Goal: Task Accomplishment & Management: Complete application form

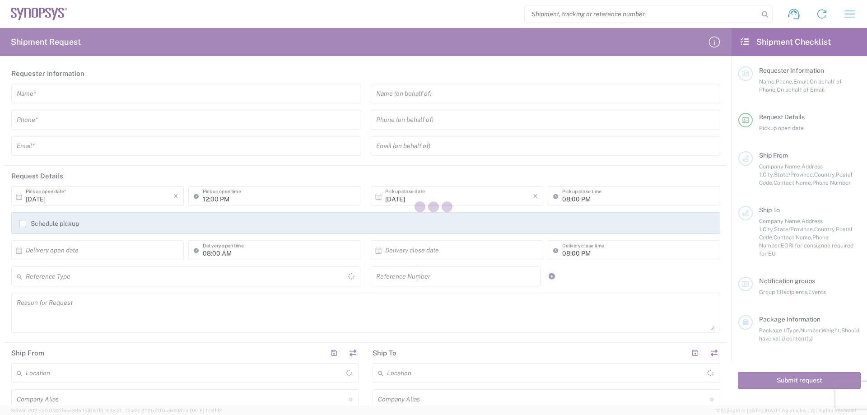
type input "[GEOGRAPHIC_DATA]"
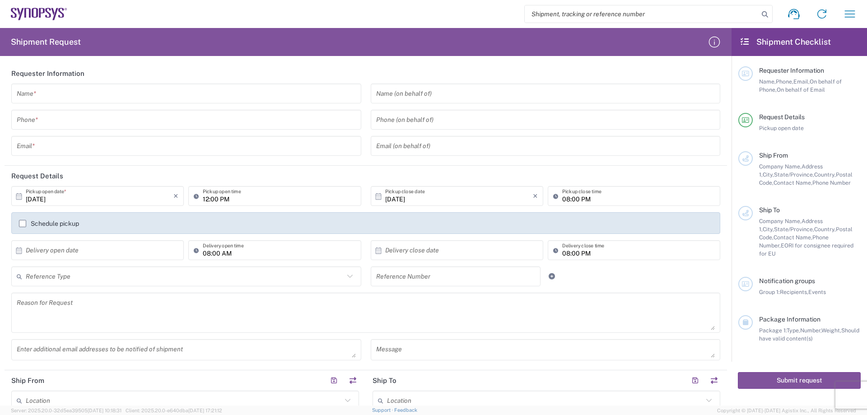
click at [145, 92] on input "text" at bounding box center [186, 94] width 339 height 16
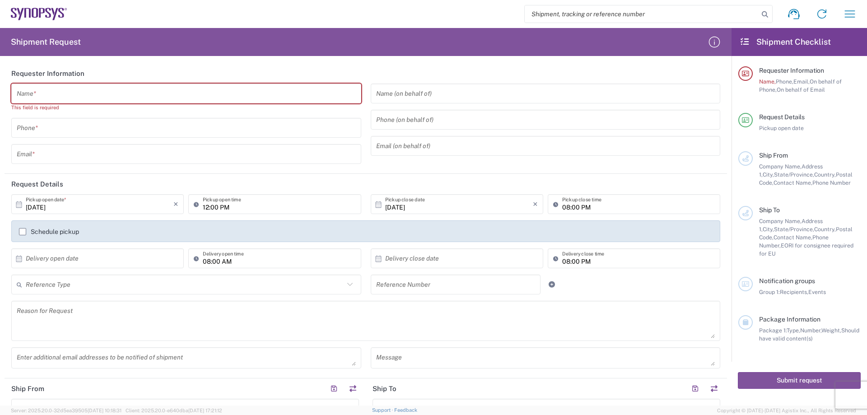
click at [162, 97] on input "text" at bounding box center [186, 94] width 339 height 16
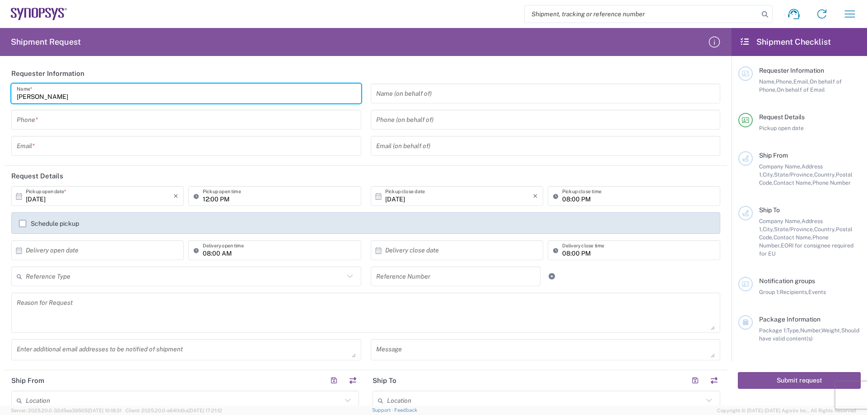
type input "[PERSON_NAME]"
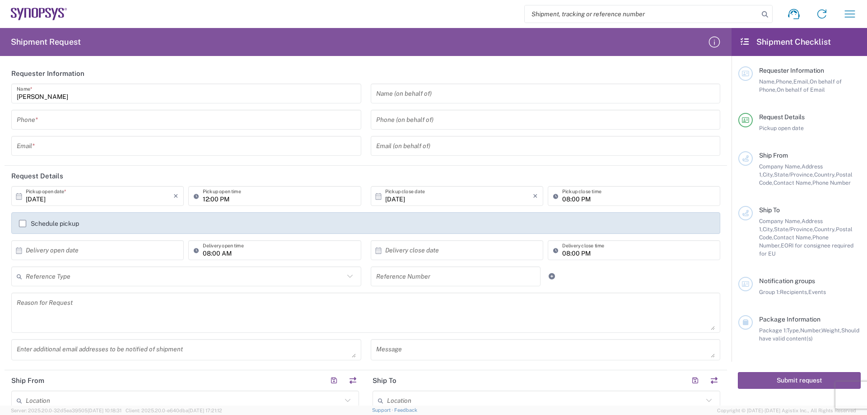
click at [94, 115] on input "tel" at bounding box center [186, 120] width 339 height 16
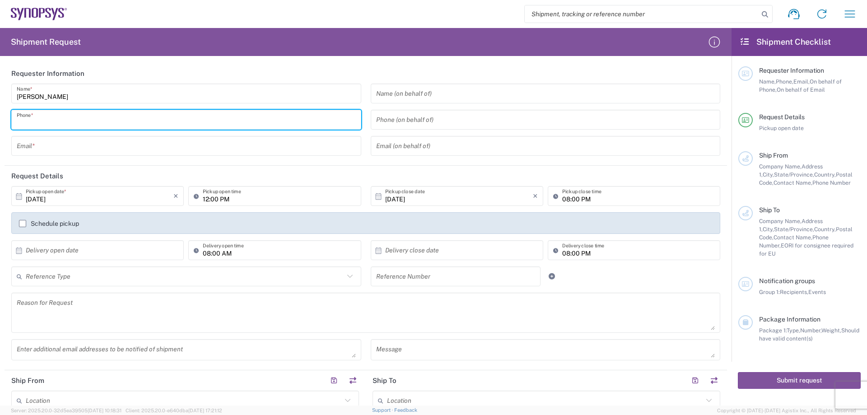
paste input "+ [PHONE_NUMBER]"
type input "+ [PHONE_NUMBER]"
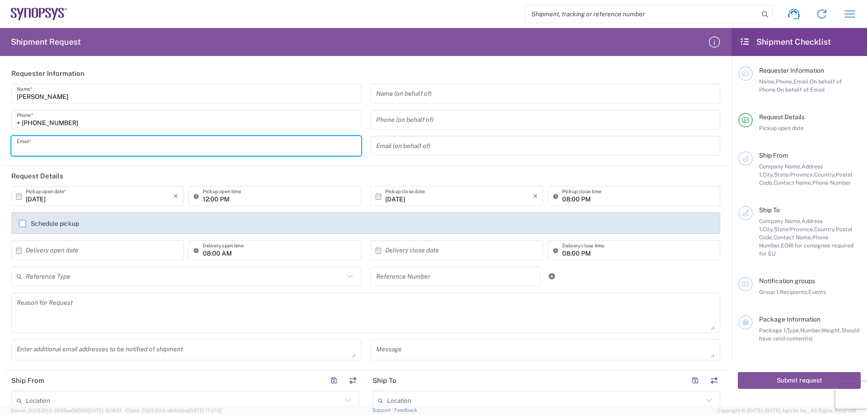
click at [98, 153] on input "text" at bounding box center [186, 146] width 339 height 16
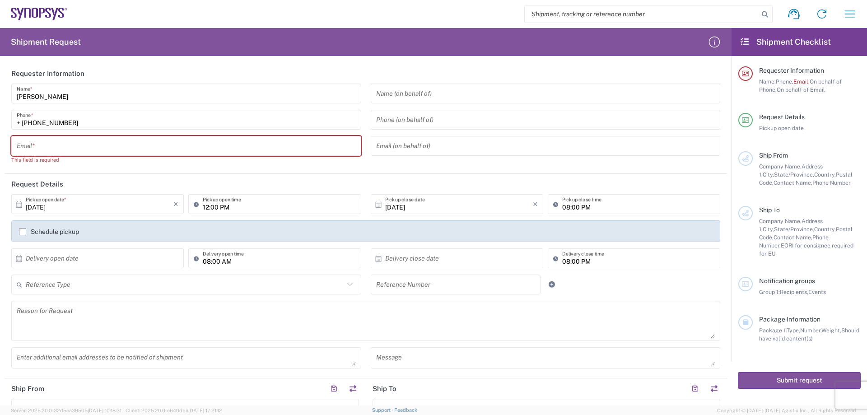
click at [248, 146] on input "text" at bounding box center [186, 146] width 339 height 16
paste input "[EMAIL_ADDRESS][DOMAIN_NAME]"
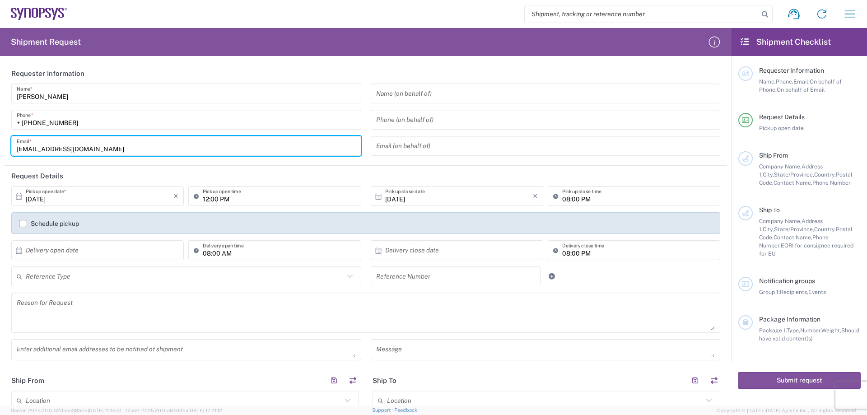
type input "[EMAIL_ADDRESS][DOMAIN_NAME]"
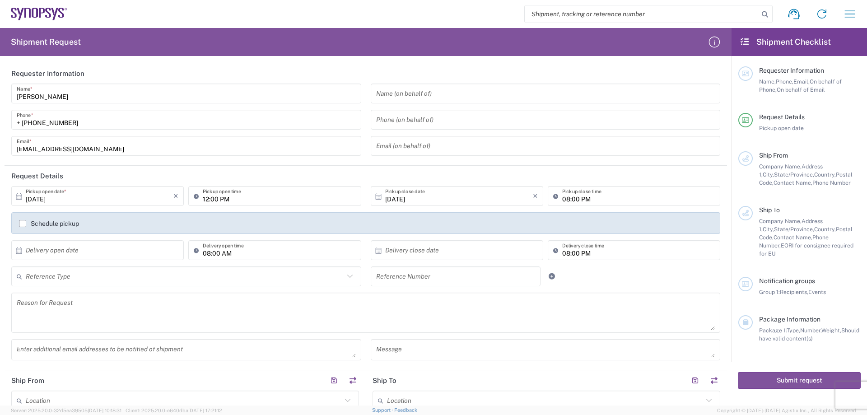
click at [108, 196] on input "[DATE]" at bounding box center [100, 196] width 148 height 16
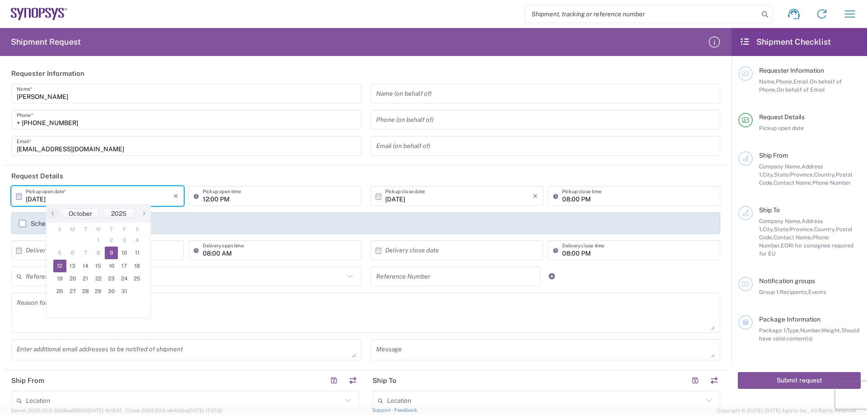
click at [61, 267] on span "12" at bounding box center [59, 266] width 13 height 13
type input "[DATE]"
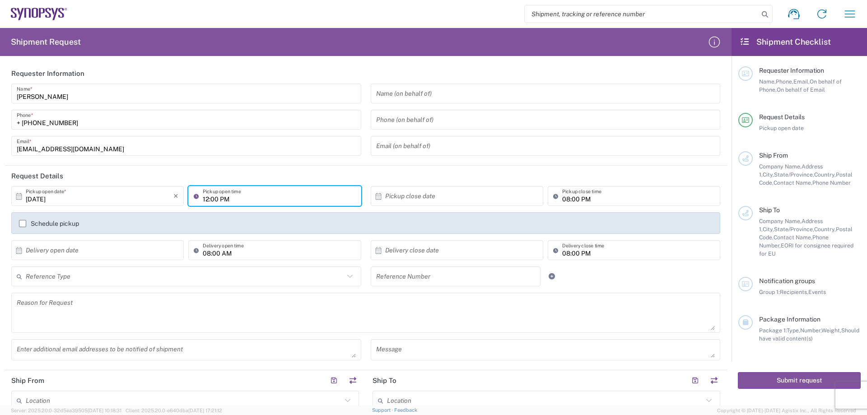
click at [286, 199] on input "12:00 PM" at bounding box center [279, 196] width 153 height 16
drag, startPoint x: 238, startPoint y: 201, endPoint x: 178, endPoint y: 195, distance: 60.8
click at [178, 195] on div "[DATE] × Pickup open date * Cancel Apply 12:00 PM Pickup open time" at bounding box center [186, 199] width 355 height 26
click at [194, 196] on icon at bounding box center [198, 196] width 9 height 14
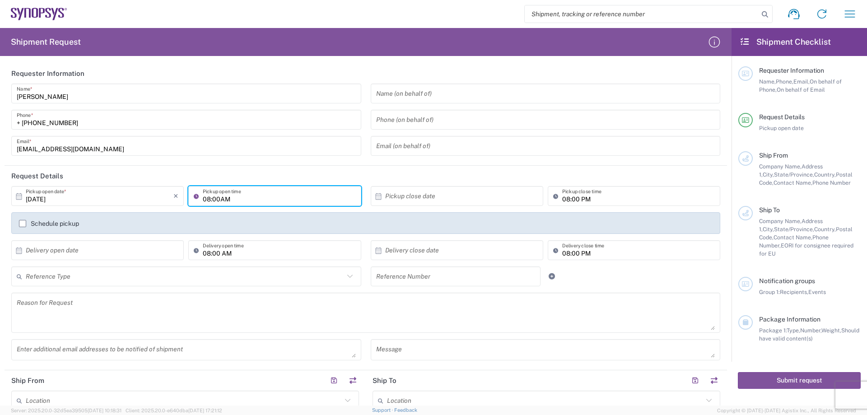
type input "08:00AM"
click at [562, 197] on input "08:00 PM" at bounding box center [638, 196] width 153 height 16
click at [270, 197] on input "11:34 AM" at bounding box center [279, 196] width 153 height 16
click at [284, 166] on header "Request Details" at bounding box center [366, 176] width 723 height 20
click at [206, 198] on input "11:34 AM" at bounding box center [279, 196] width 153 height 16
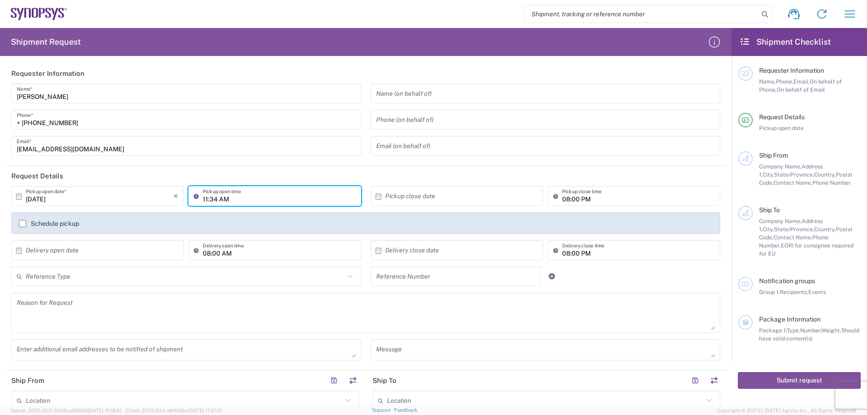
click at [203, 198] on input "11:34 AM" at bounding box center [279, 196] width 153 height 16
click at [215, 200] on input "8:34 AM" at bounding box center [279, 196] width 153 height 16
type input "8AM"
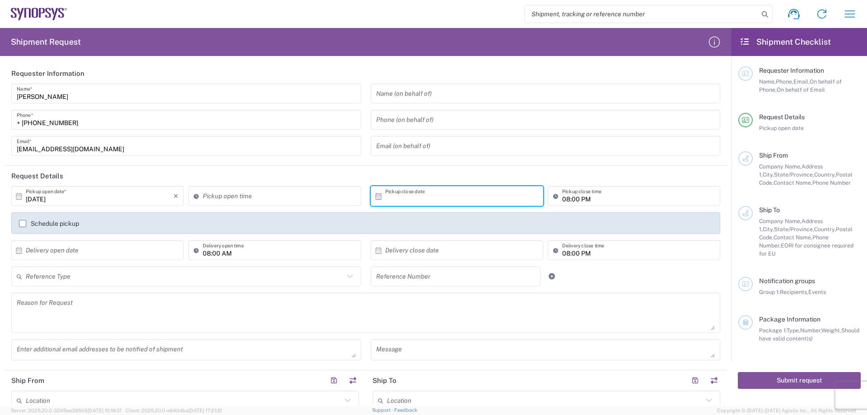
click at [238, 175] on header "Request Details" at bounding box center [366, 176] width 723 height 20
click at [231, 198] on input "11:34 AM" at bounding box center [279, 196] width 153 height 16
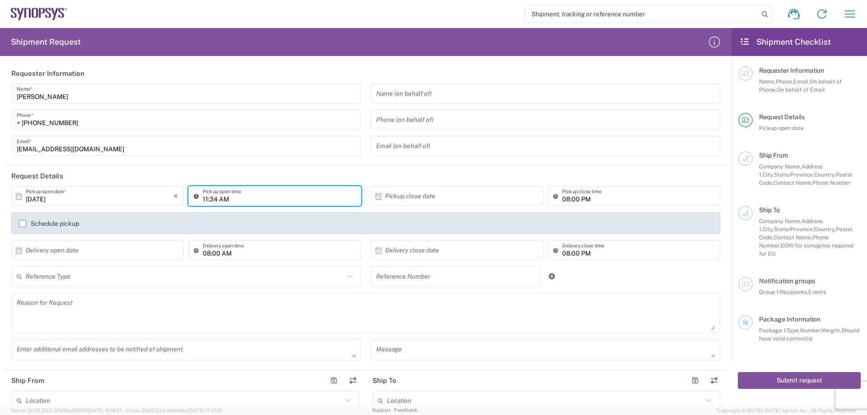
click at [257, 172] on header "Request Details" at bounding box center [366, 176] width 723 height 20
type input "08:00AM"
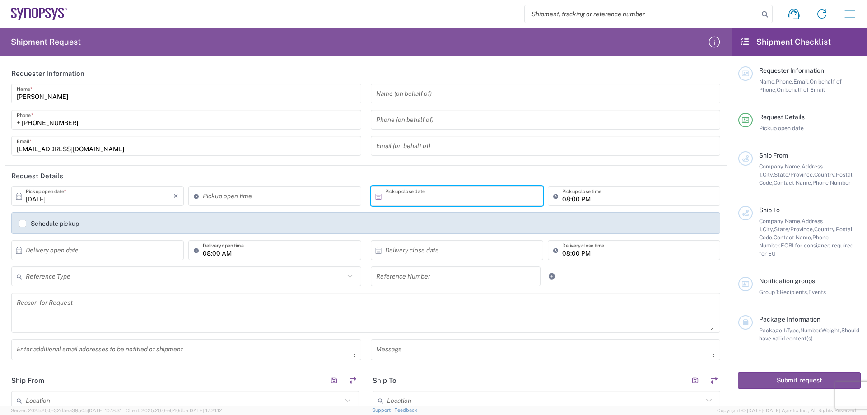
click at [282, 163] on agx-form-section "Requester Information [PERSON_NAME] Name * + [PHONE_NUMBER] Phone * [EMAIL_ADDR…" at bounding box center [366, 114] width 723 height 103
type input "11:35 AM"
click at [255, 198] on input "11:35 AM" at bounding box center [279, 196] width 153 height 16
click at [237, 224] on agx-checkbox-control "Schedule pickup" at bounding box center [366, 223] width 694 height 7
click at [564, 200] on input "08:00 PM" at bounding box center [638, 196] width 153 height 16
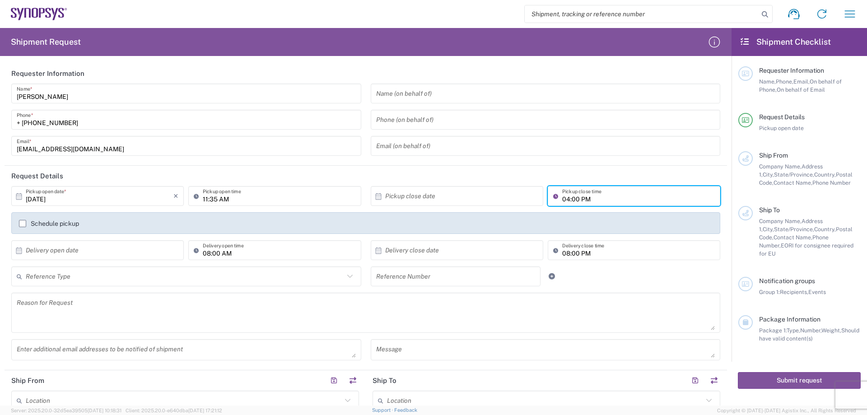
type input "04:00 PM"
click at [540, 174] on header "Request Details" at bounding box center [366, 176] width 723 height 20
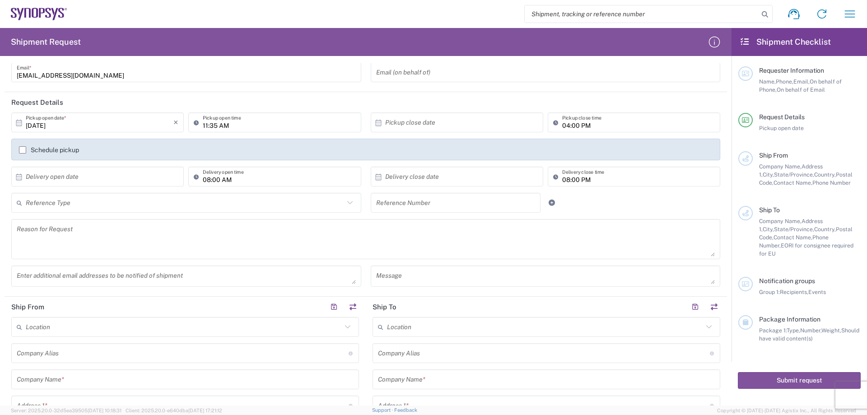
scroll to position [90, 0]
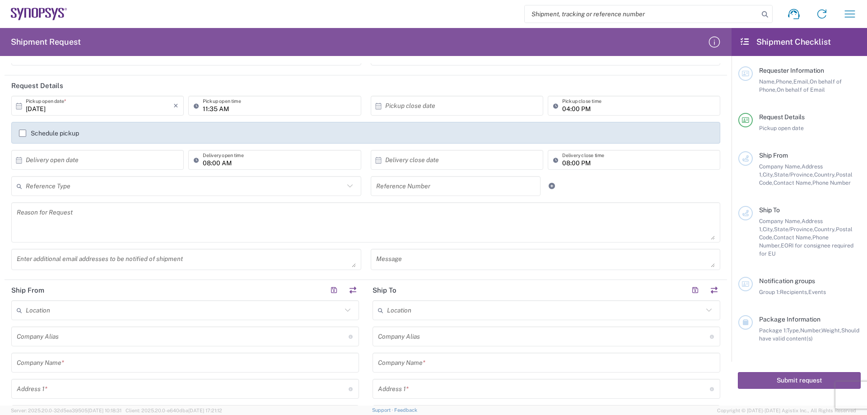
click at [28, 133] on label "Schedule pickup" at bounding box center [49, 133] width 60 height 7
click at [23, 133] on input "Schedule pickup" at bounding box center [23, 133] width 0 height 0
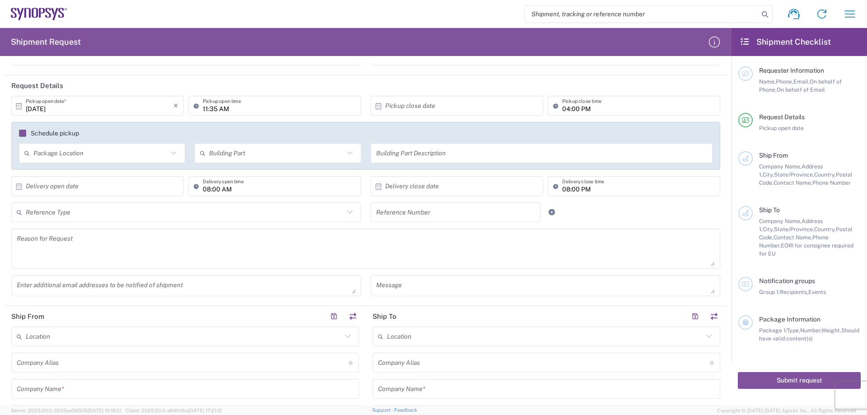
click at [27, 132] on label "Schedule pickup" at bounding box center [49, 133] width 60 height 7
click at [23, 133] on input "Schedule pickup" at bounding box center [23, 133] width 0 height 0
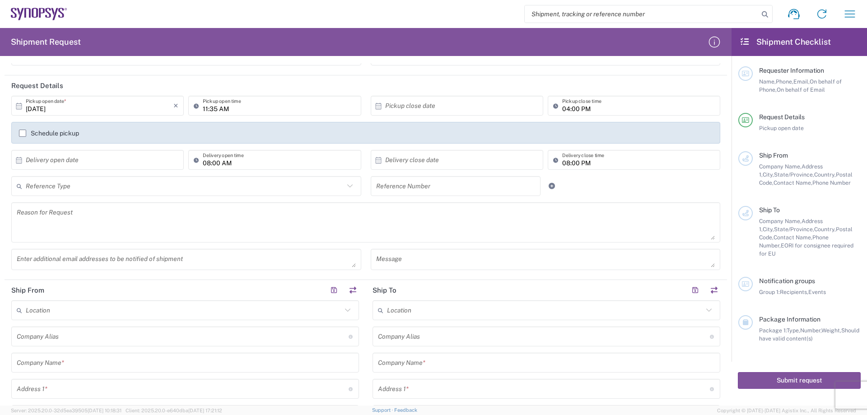
click at [27, 132] on label "Schedule pickup" at bounding box center [49, 133] width 60 height 7
click at [23, 133] on input "Schedule pickup" at bounding box center [23, 133] width 0 height 0
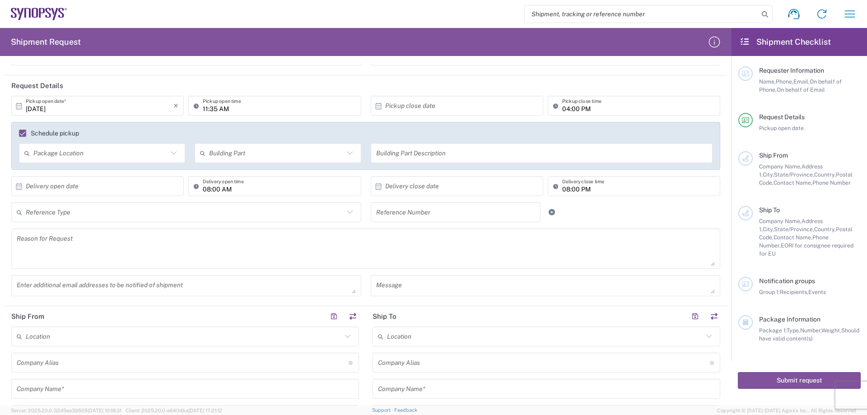
click at [27, 132] on label "Schedule pickup" at bounding box center [49, 133] width 60 height 7
click at [19, 133] on input "Schedule pickup" at bounding box center [19, 133] width 0 height 0
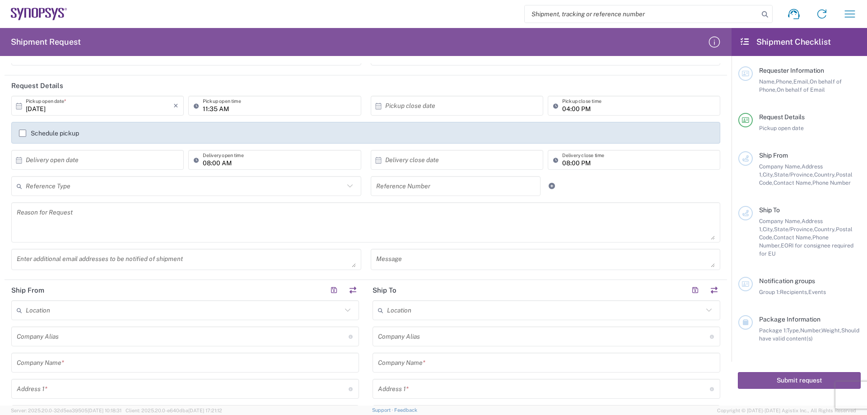
click at [26, 131] on label "Schedule pickup" at bounding box center [49, 133] width 60 height 7
click at [23, 133] on input "Schedule pickup" at bounding box center [23, 133] width 0 height 0
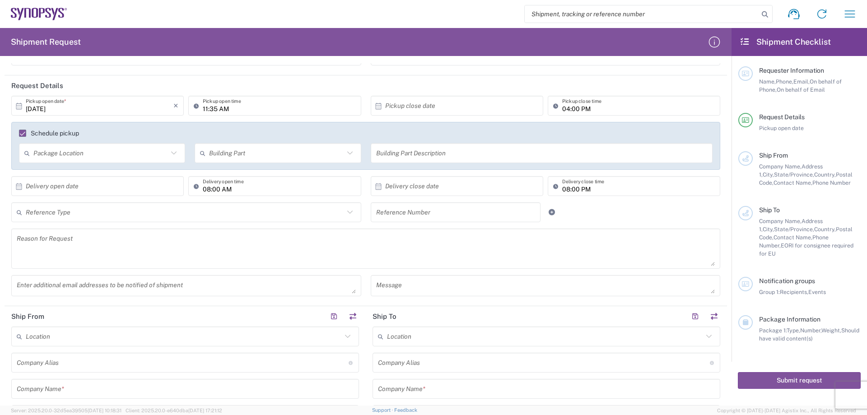
click at [175, 152] on icon at bounding box center [174, 153] width 12 height 12
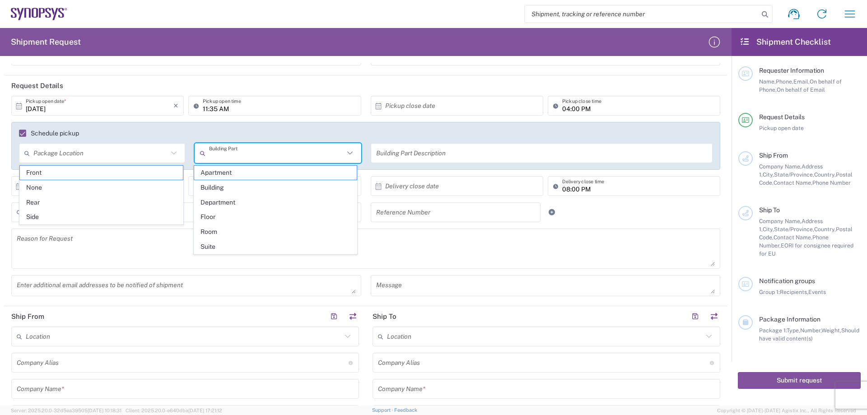
click at [230, 151] on input "text" at bounding box center [276, 153] width 135 height 16
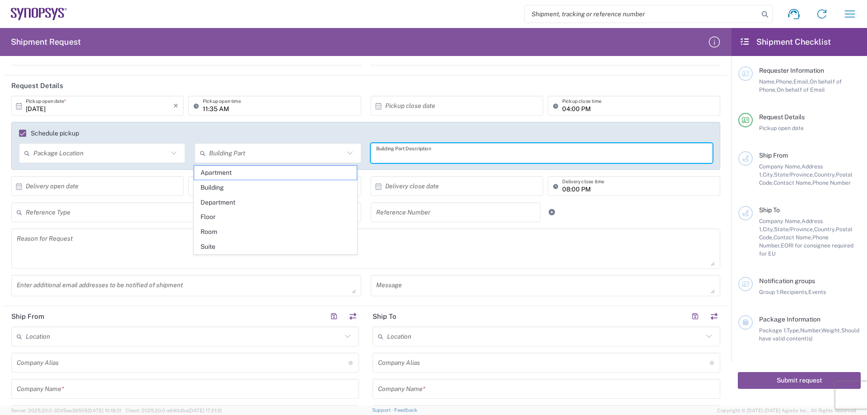
click at [409, 160] on input "text" at bounding box center [542, 153] width 332 height 16
click at [22, 135] on label "Schedule pickup" at bounding box center [49, 133] width 60 height 7
click at [19, 133] on input "Schedule pickup" at bounding box center [19, 133] width 0 height 0
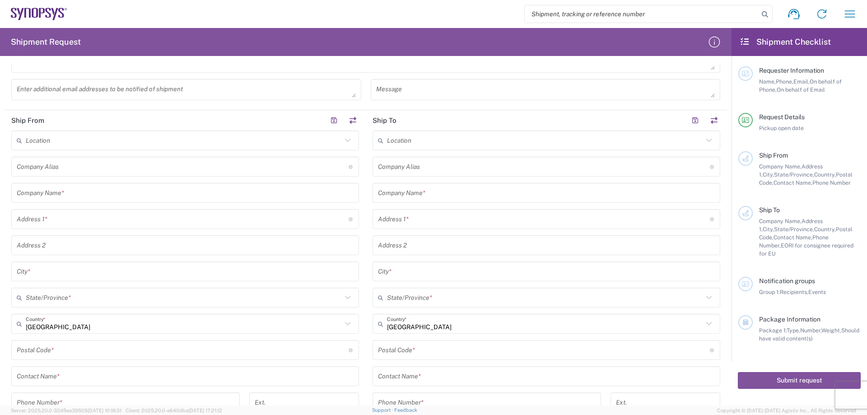
scroll to position [271, 0]
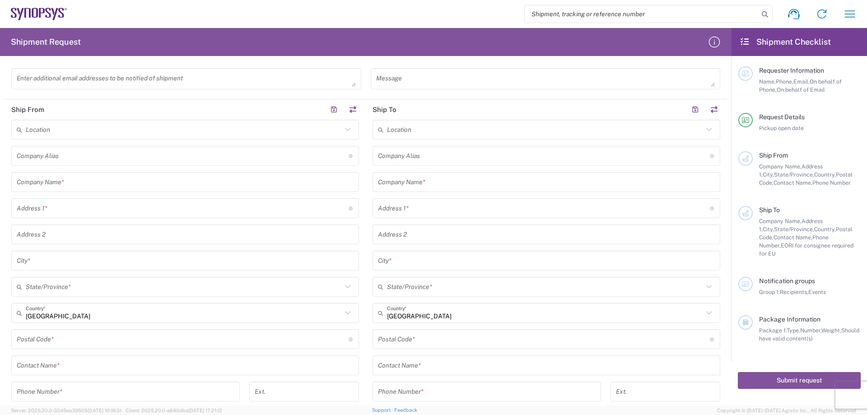
click at [67, 121] on div "Location" at bounding box center [185, 130] width 348 height 20
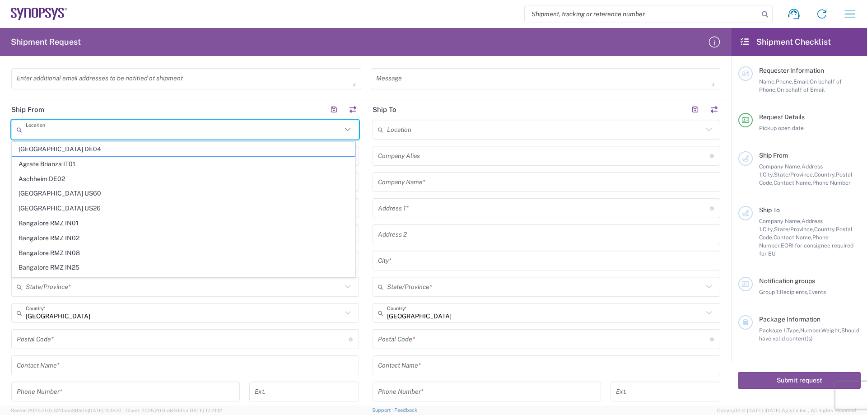
click at [67, 130] on input "text" at bounding box center [184, 130] width 316 height 16
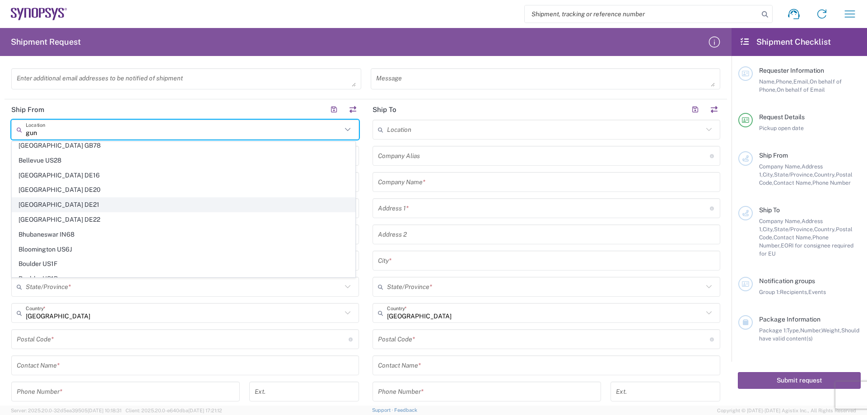
scroll to position [0, 0]
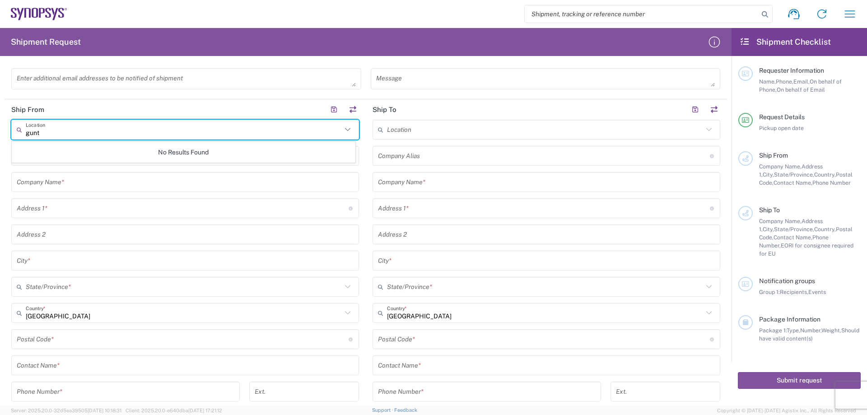
type input "gunt"
click at [164, 116] on header "Ship From" at bounding box center [185, 109] width 361 height 20
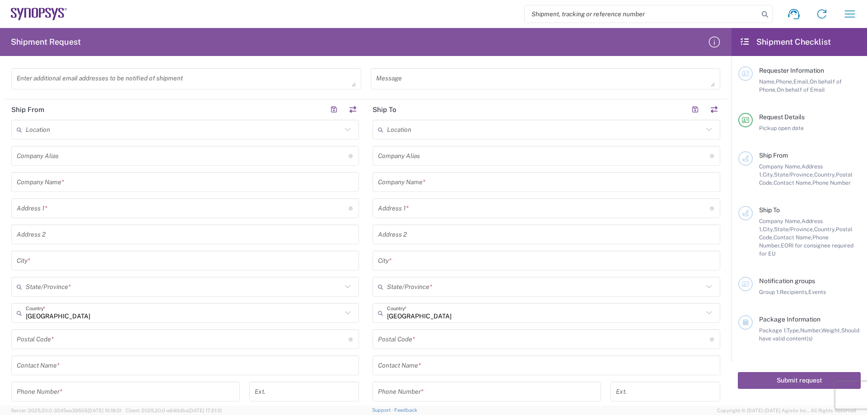
click at [76, 180] on input "text" at bounding box center [185, 182] width 337 height 16
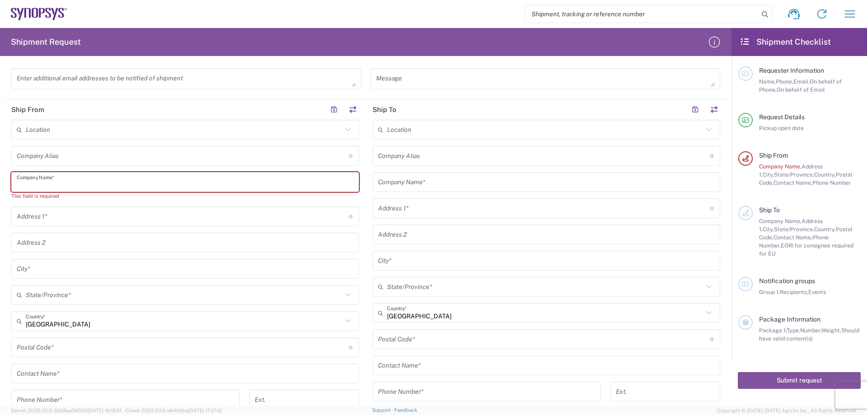
click at [72, 182] on input "text" at bounding box center [185, 182] width 337 height 16
paste input "Sanmina-SCI Germany GmbH"
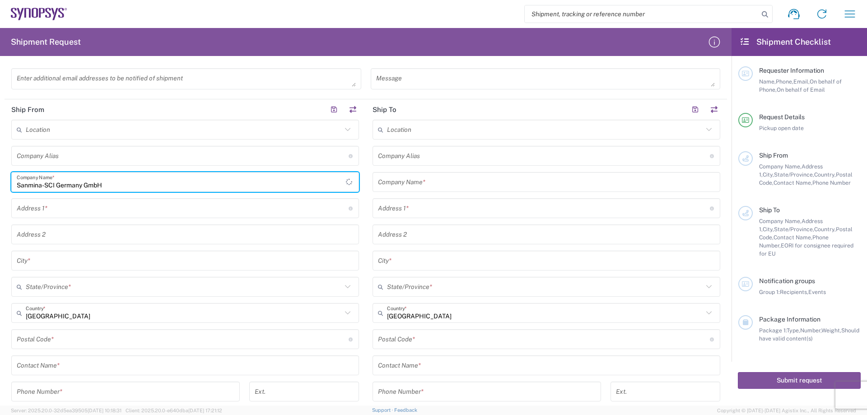
type input "Sanmina-SCI Germany GmbH"
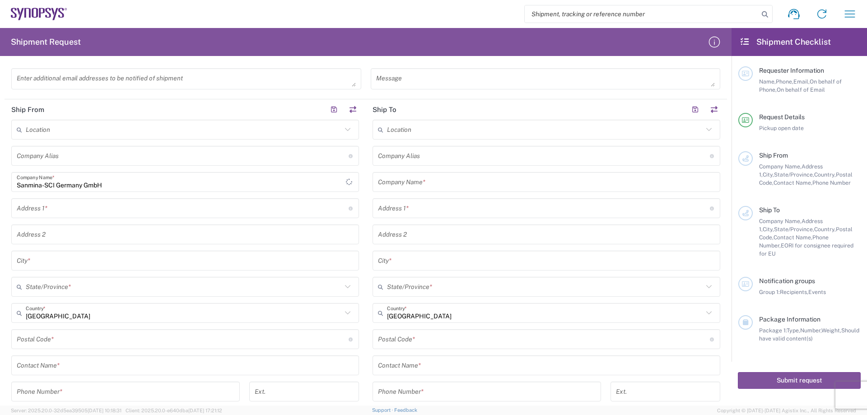
click at [50, 211] on input "text" at bounding box center [183, 209] width 332 height 16
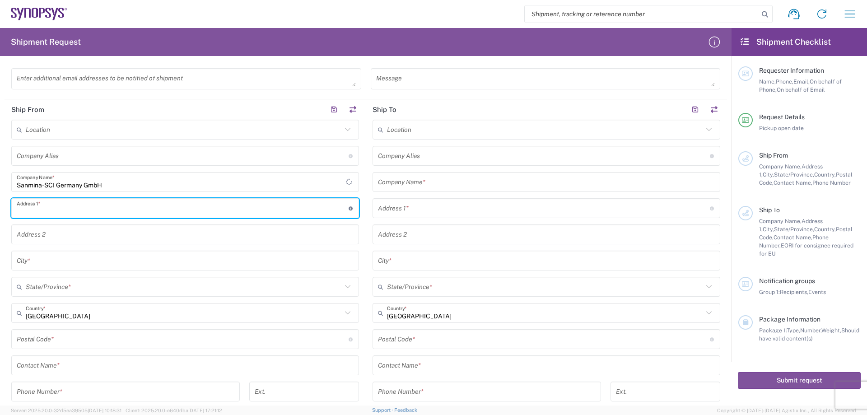
paste input "[STREET_ADDRESS]"
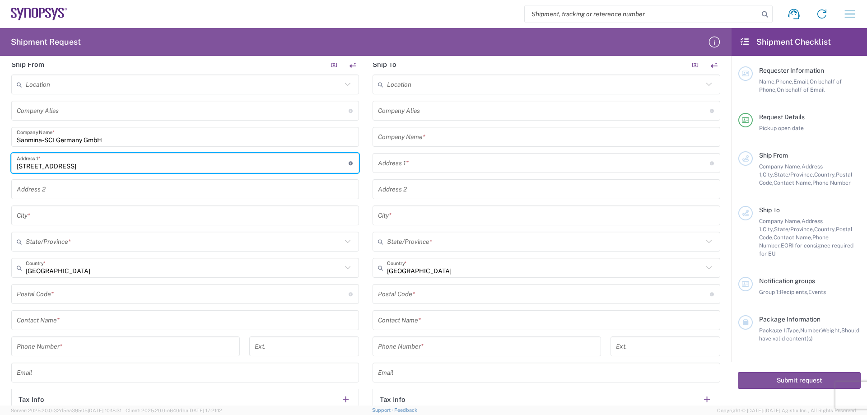
type input "[STREET_ADDRESS]"
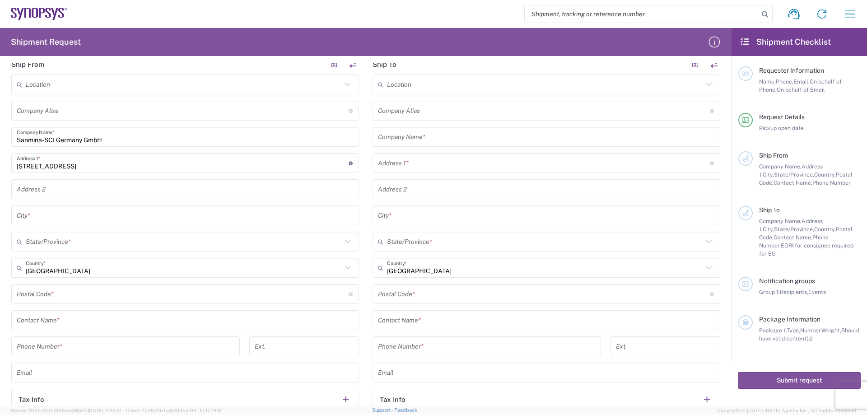
click at [45, 243] on input "text" at bounding box center [184, 242] width 316 height 16
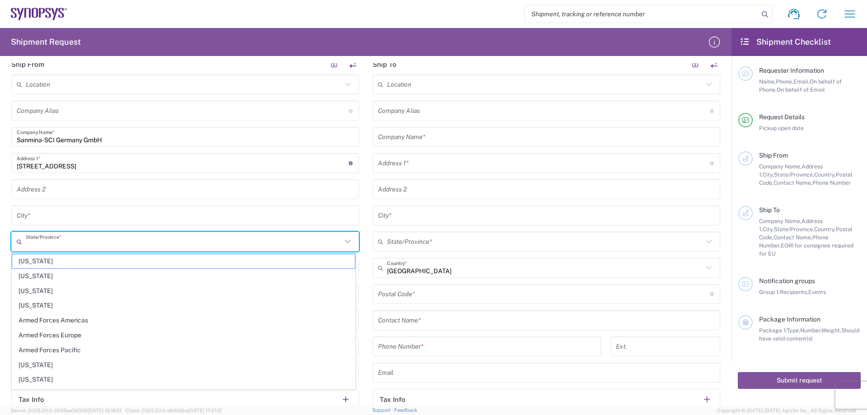
click at [45, 213] on input "text" at bounding box center [185, 216] width 337 height 16
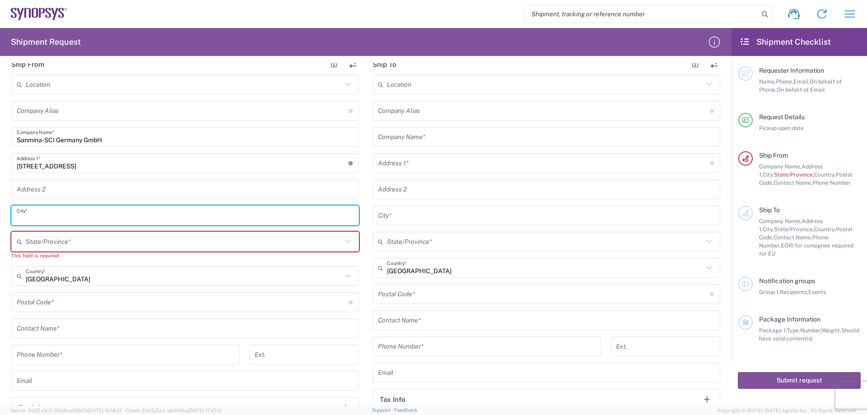
paste input "[GEOGRAPHIC_DATA]"
type input "[GEOGRAPHIC_DATA]"
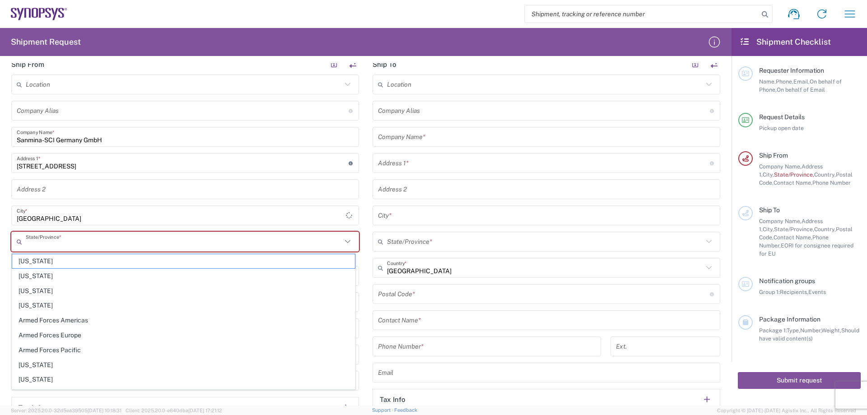
click at [47, 245] on input "text" at bounding box center [184, 242] width 316 height 16
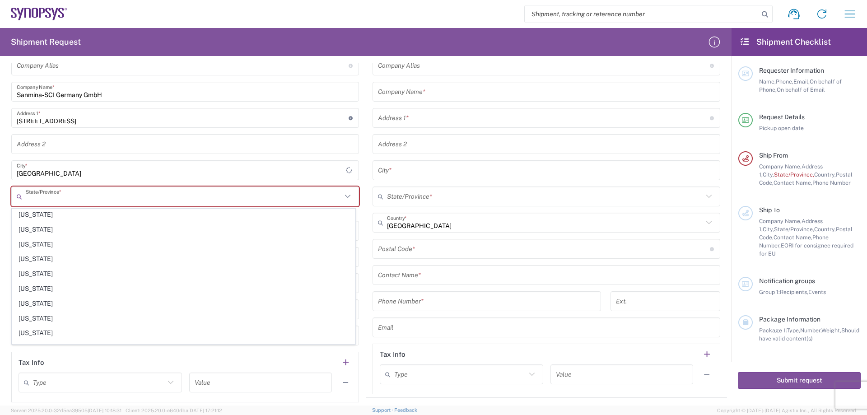
scroll to position [226, 0]
click at [90, 156] on div "Location [GEOGRAPHIC_DATA] DE04 Agrate Brianza IT01 [GEOGRAPHIC_DATA] DE02 [GEO…" at bounding box center [185, 215] width 348 height 373
click at [61, 231] on input "text" at bounding box center [184, 231] width 316 height 16
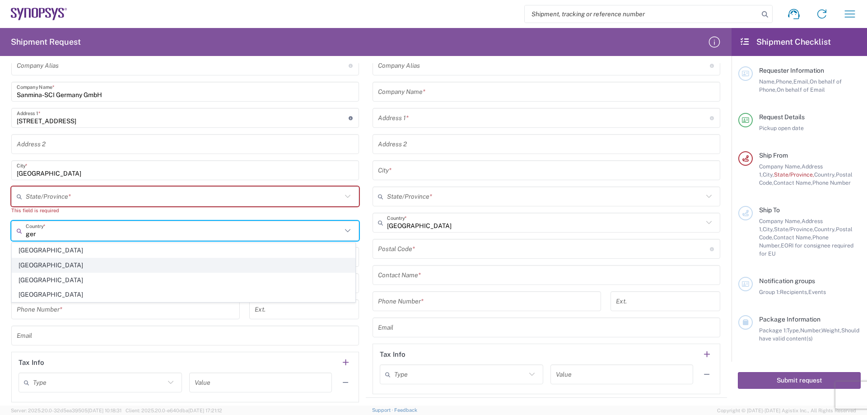
click at [57, 265] on span "[GEOGRAPHIC_DATA]" at bounding box center [183, 265] width 343 height 14
type input "[GEOGRAPHIC_DATA]"
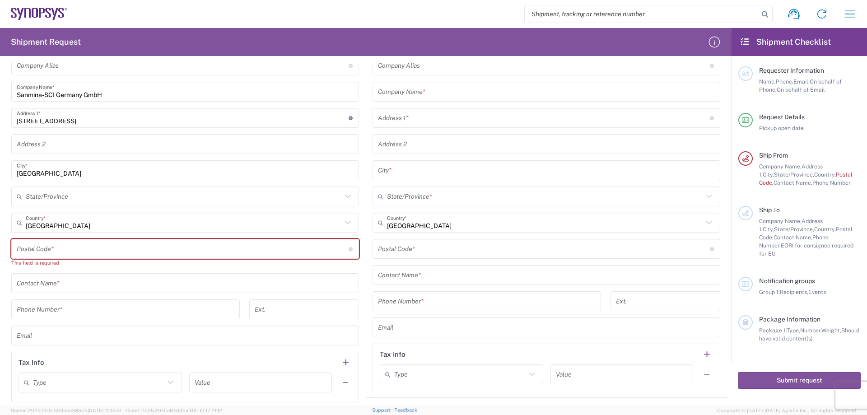
click at [70, 200] on input "text" at bounding box center [184, 197] width 316 height 16
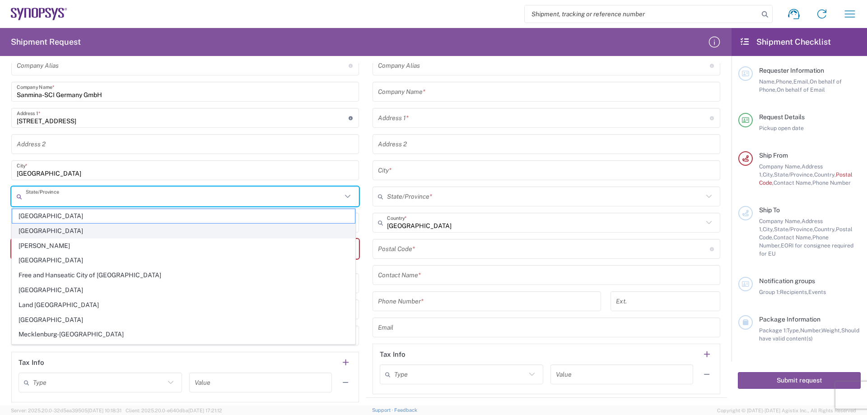
click at [59, 232] on span "[GEOGRAPHIC_DATA]" at bounding box center [183, 231] width 343 height 14
type input "[GEOGRAPHIC_DATA]"
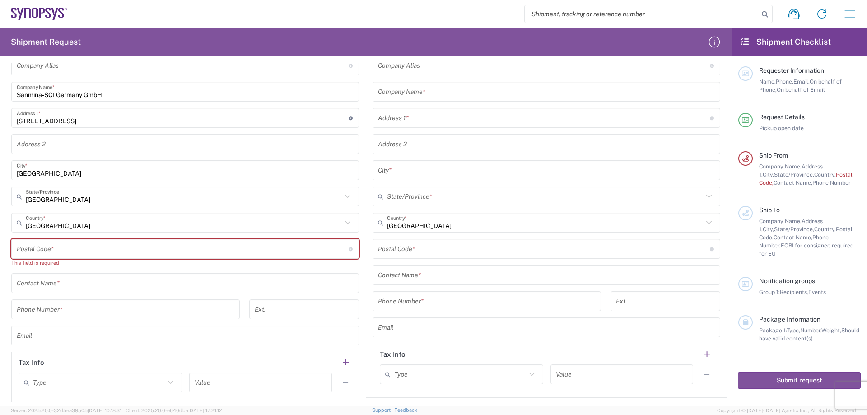
click at [72, 247] on input "undefined" at bounding box center [183, 249] width 332 height 16
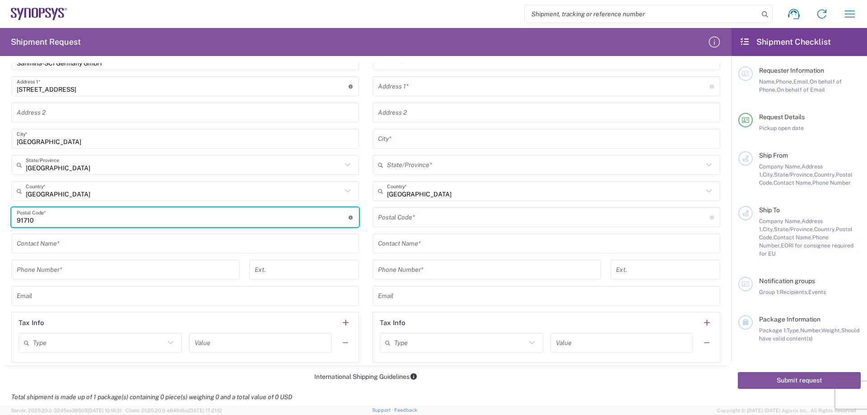
scroll to position [407, 0]
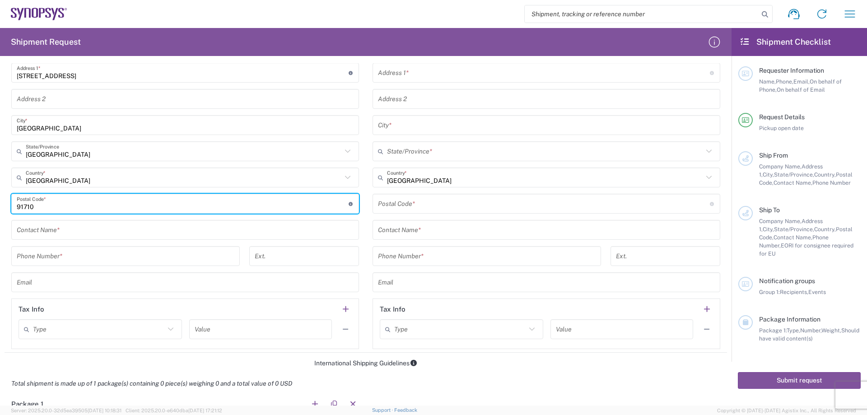
type input "91710"
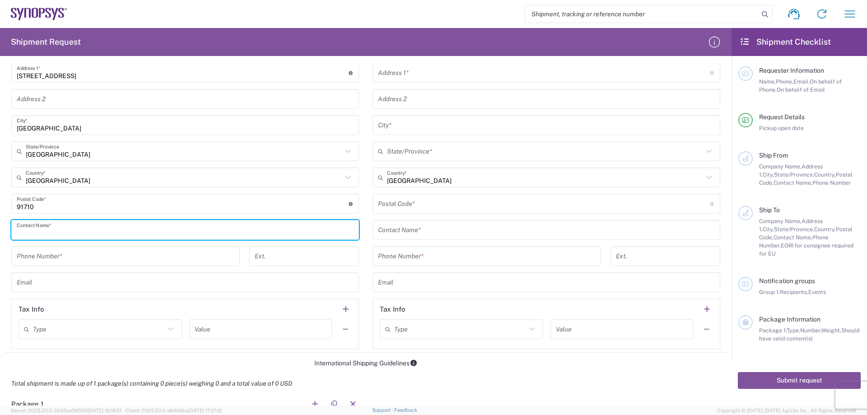
click at [61, 231] on input "text" at bounding box center [185, 230] width 337 height 16
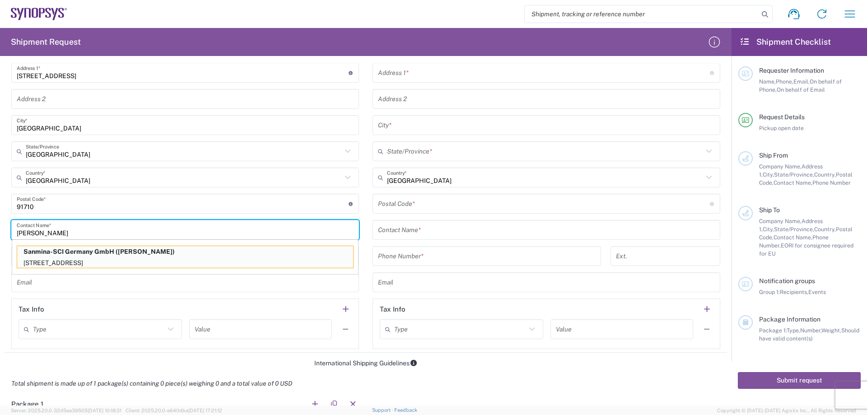
type input "[PERSON_NAME]"
click at [68, 266] on p "[STREET_ADDRESS]" at bounding box center [185, 262] width 336 height 11
type input "[GEOGRAPHIC_DATA]"
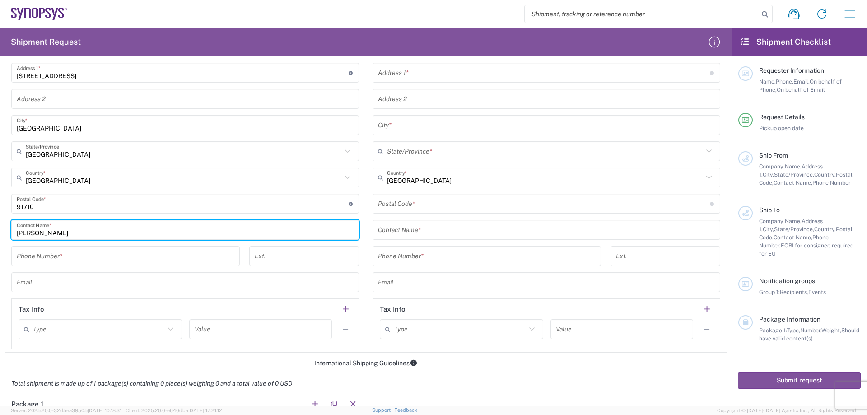
click at [72, 259] on input "tel" at bounding box center [126, 256] width 218 height 16
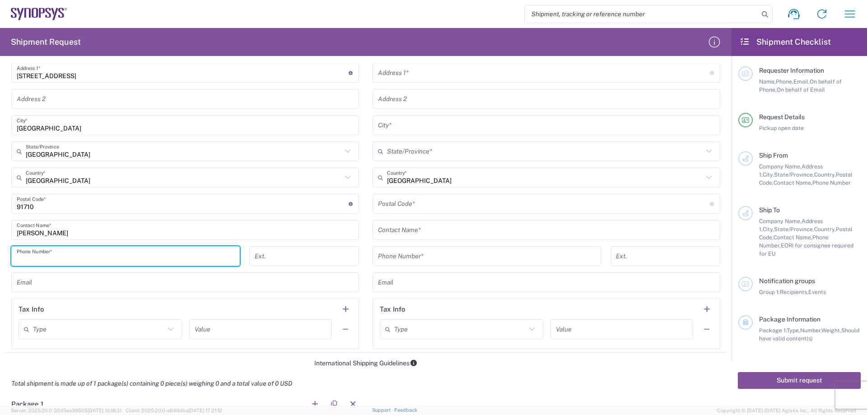
paste input "+ [PHONE_NUMBER]"
type input "+ [PHONE_NUMBER]"
click at [73, 293] on div "Location [GEOGRAPHIC_DATA] DE04 Agrate Brianza IT01 [GEOGRAPHIC_DATA] DE02 [GEO…" at bounding box center [185, 166] width 348 height 365
click at [75, 287] on input "text" at bounding box center [185, 283] width 337 height 16
click at [71, 285] on input "text" at bounding box center [185, 283] width 337 height 16
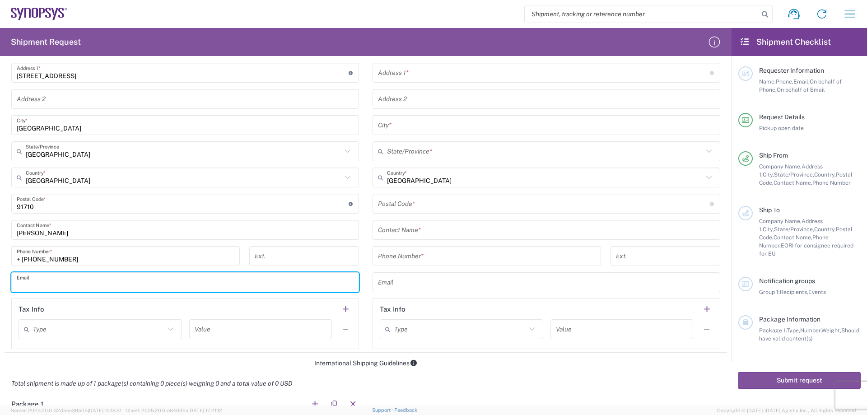
paste input "[EMAIL_ADDRESS][DOMAIN_NAME]"
type input "[EMAIL_ADDRESS][DOMAIN_NAME]"
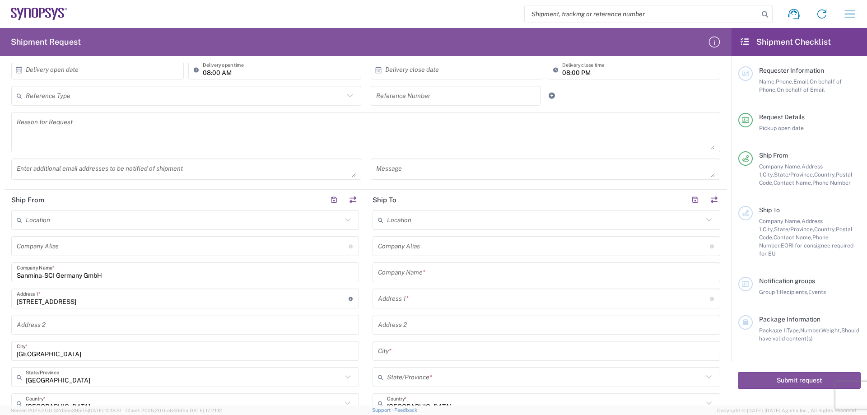
scroll to position [226, 0]
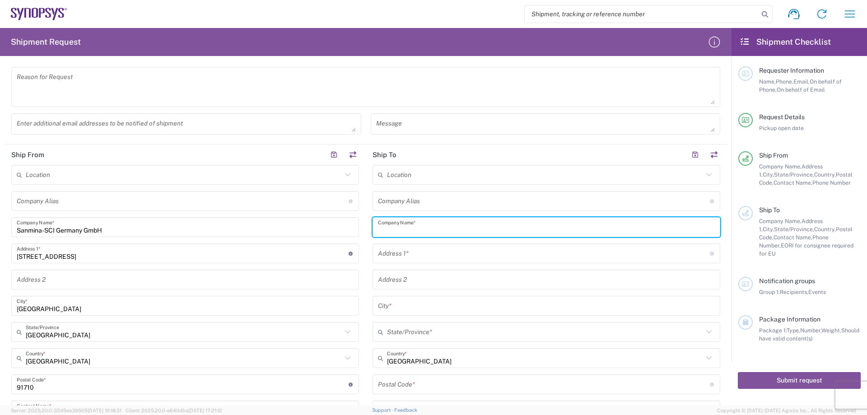
click at [470, 232] on input "text" at bounding box center [546, 228] width 337 height 16
click at [433, 229] on input "syno" at bounding box center [542, 228] width 329 height 16
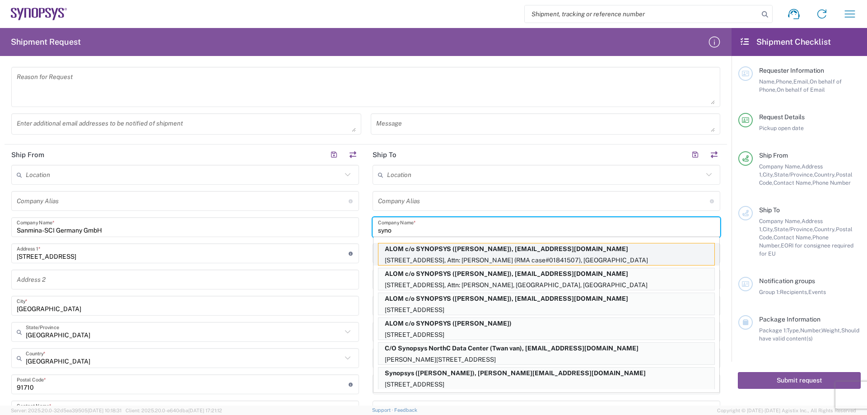
click at [442, 256] on p "[STREET_ADDRESS], Attn: [PERSON_NAME] (RMA case#01841507), [GEOGRAPHIC_DATA]" at bounding box center [547, 260] width 336 height 11
type input "ALOM c/o SYNOPSYS"
type input "[STREET_ADDRESS]"
type input "Attn: [PERSON_NAME] (RMA case#01841507)"
type input "Fremont"
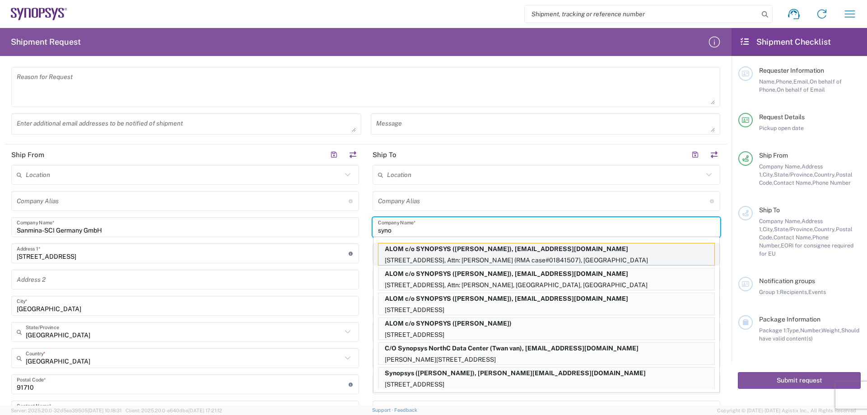
type input "[US_STATE]"
type input "94539"
type input "[PERSON_NAME]"
type input "5102999093"
type input "[EMAIL_ADDRESS][DOMAIN_NAME]"
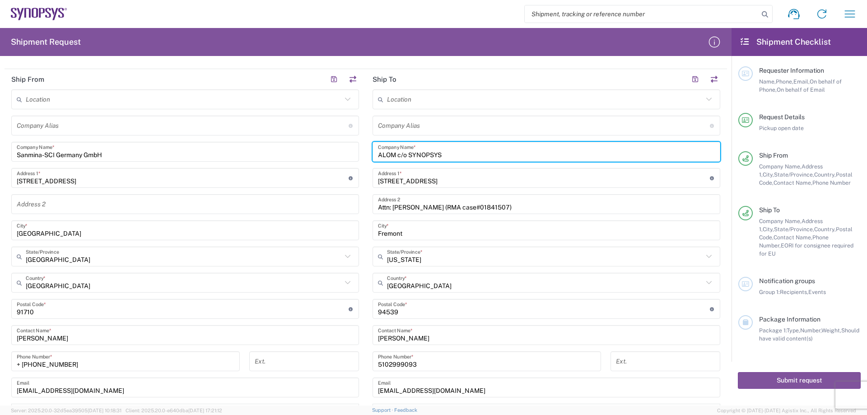
scroll to position [316, 0]
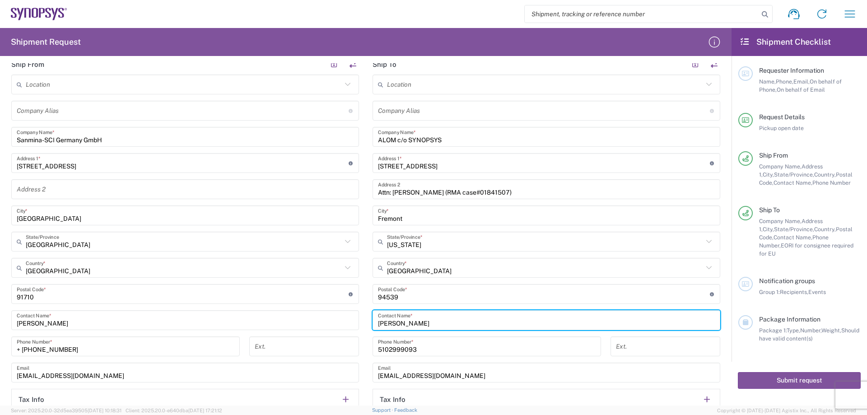
drag, startPoint x: 435, startPoint y: 326, endPoint x: 370, endPoint y: 323, distance: 66.0
click at [373, 323] on div "[PERSON_NAME] Contact Name *" at bounding box center [547, 320] width 348 height 20
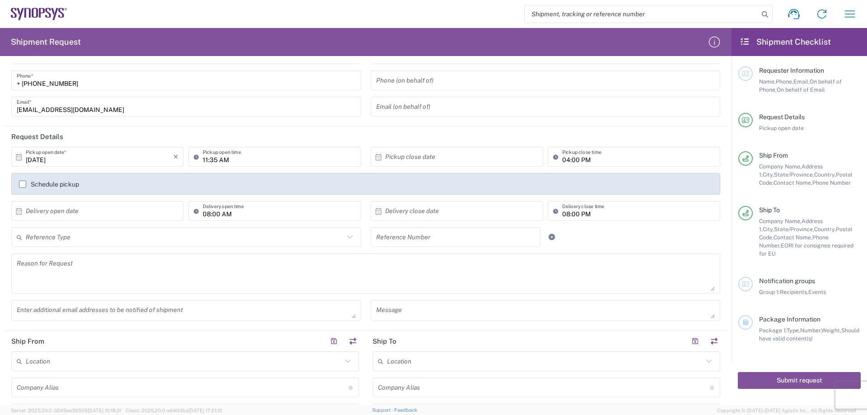
scroll to position [0, 0]
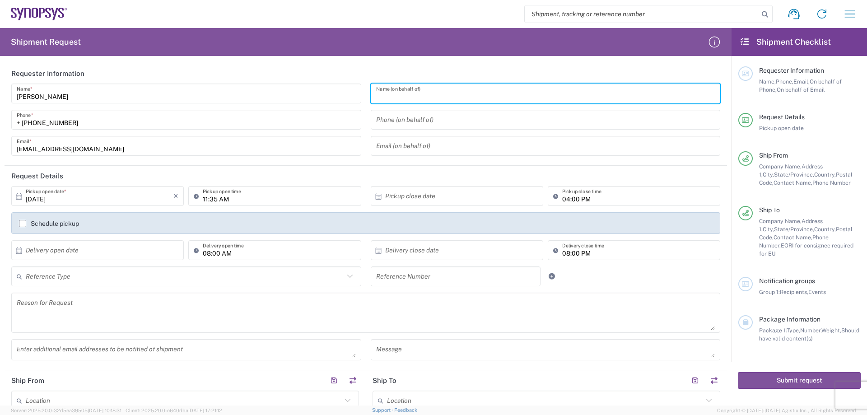
click at [391, 95] on input "text" at bounding box center [545, 94] width 339 height 16
paste input "[PERSON_NAME]"
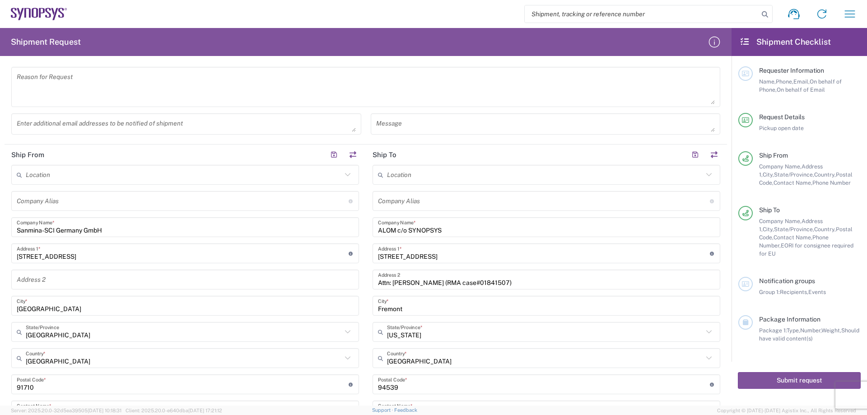
scroll to position [407, 0]
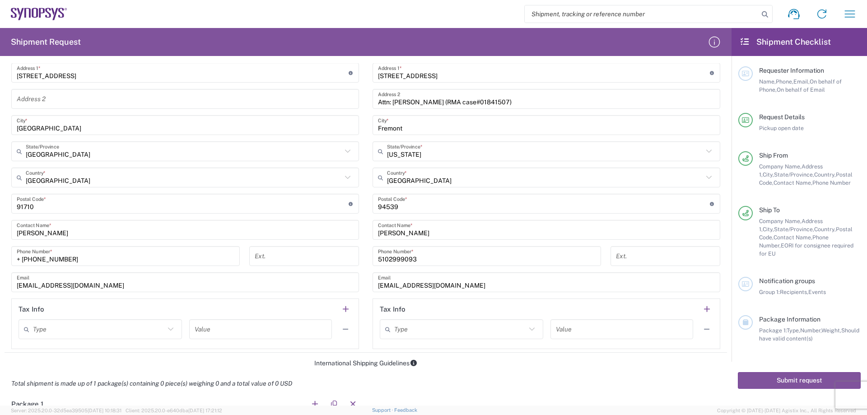
type input "[PERSON_NAME]"
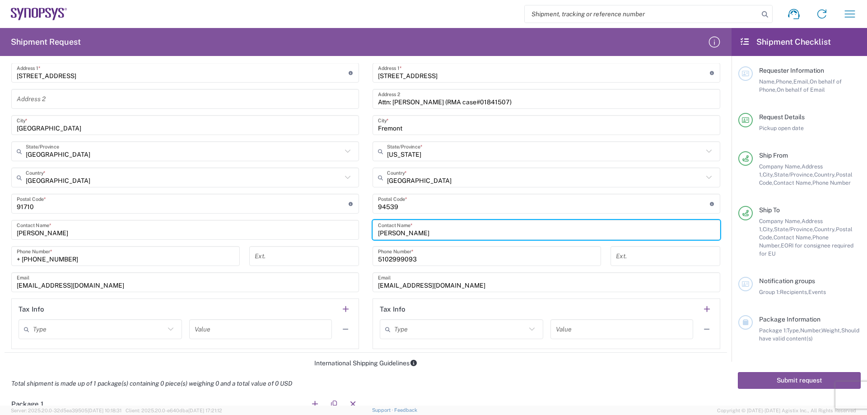
drag, startPoint x: 421, startPoint y: 235, endPoint x: 382, endPoint y: 234, distance: 38.4
click at [381, 233] on input "[PERSON_NAME]" at bounding box center [546, 230] width 337 height 16
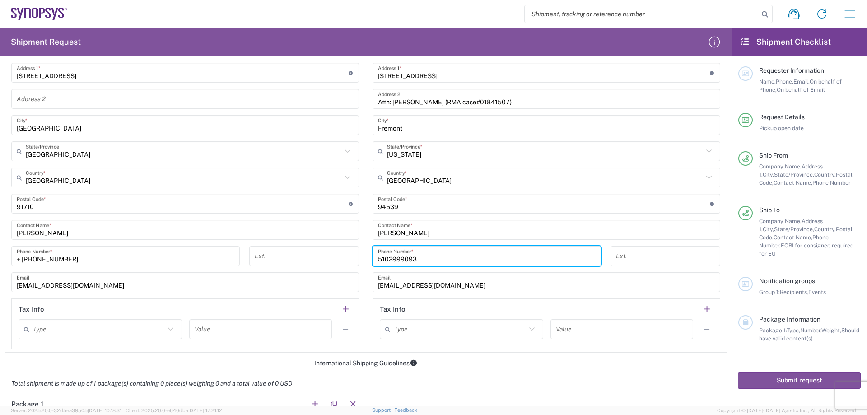
drag, startPoint x: 435, startPoint y: 260, endPoint x: 365, endPoint y: 257, distance: 69.6
click at [368, 257] on div "[PHONE_NUMBER] Phone Number *" at bounding box center [487, 259] width 238 height 26
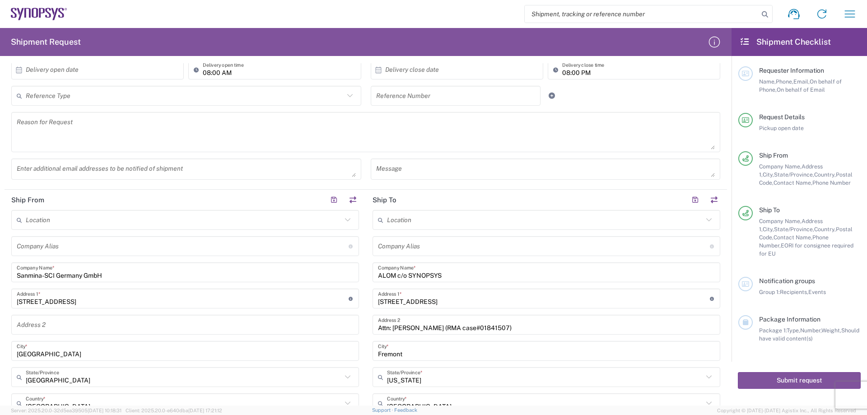
scroll to position [0, 0]
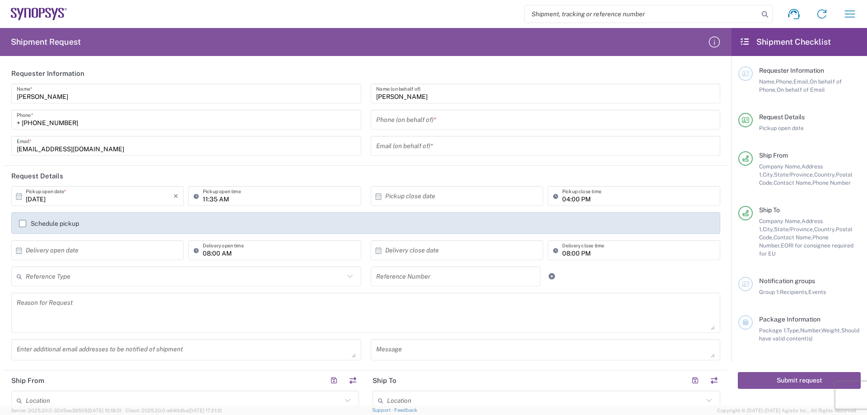
click at [389, 122] on input "tel" at bounding box center [545, 120] width 339 height 16
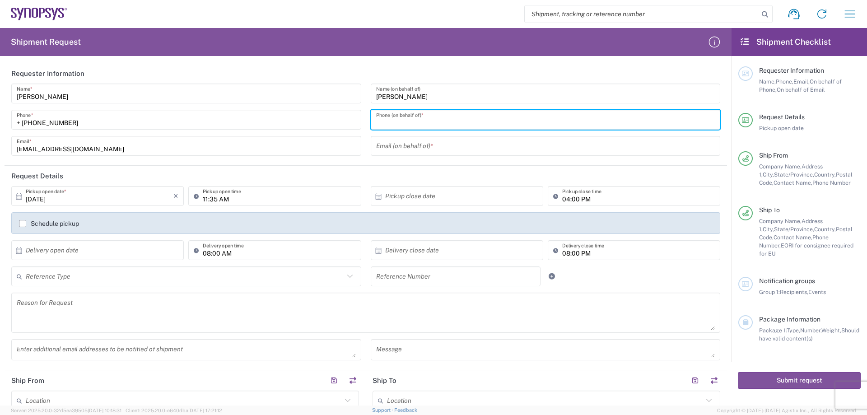
paste input "5102999093"
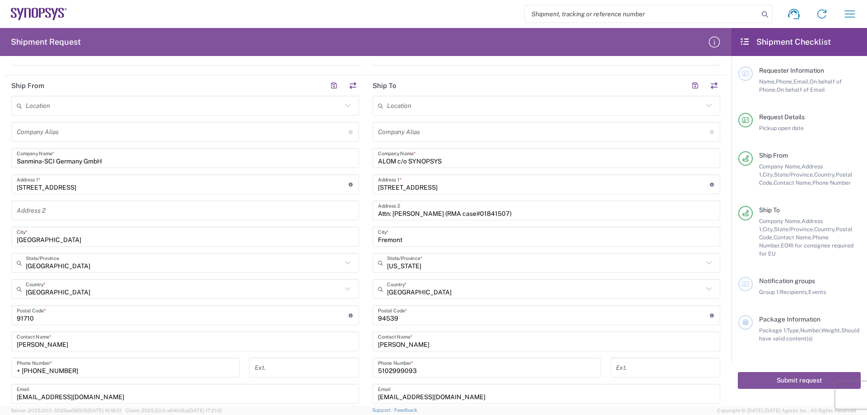
scroll to position [361, 0]
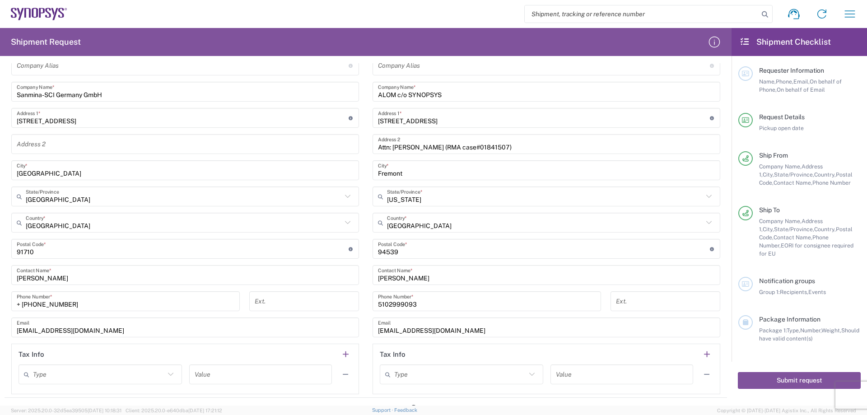
type input "5102999093"
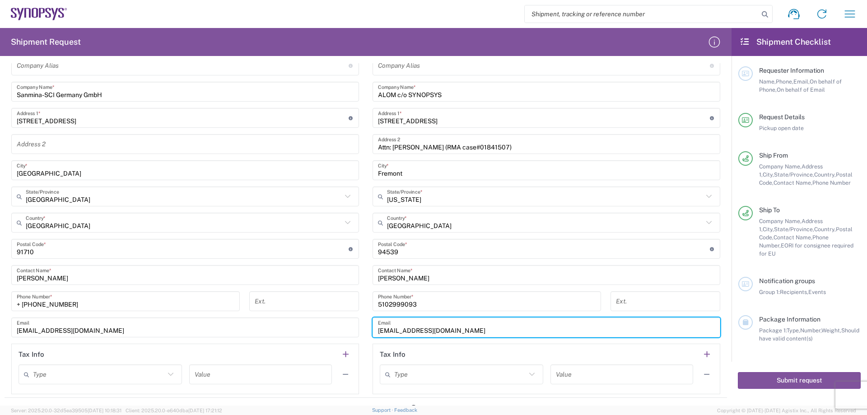
drag, startPoint x: 466, startPoint y: 334, endPoint x: 356, endPoint y: 337, distance: 110.7
click at [356, 337] on div "Ship From Location [GEOGRAPHIC_DATA] DE04 Agrate Brianza IT01 [GEOGRAPHIC_DATA]…" at bounding box center [366, 203] width 723 height 389
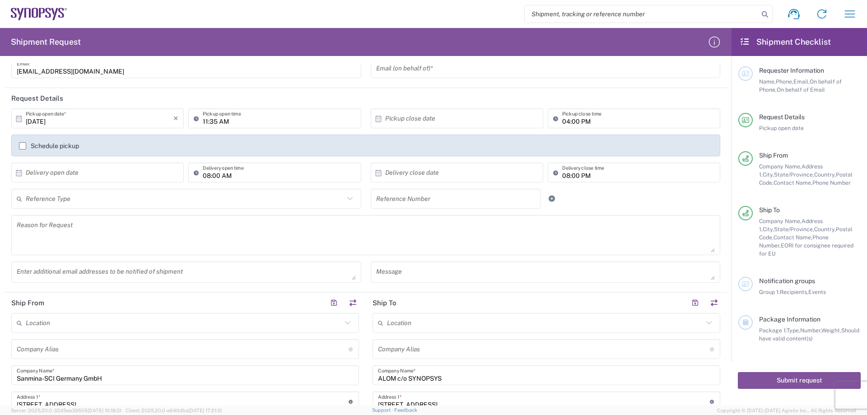
scroll to position [0, 0]
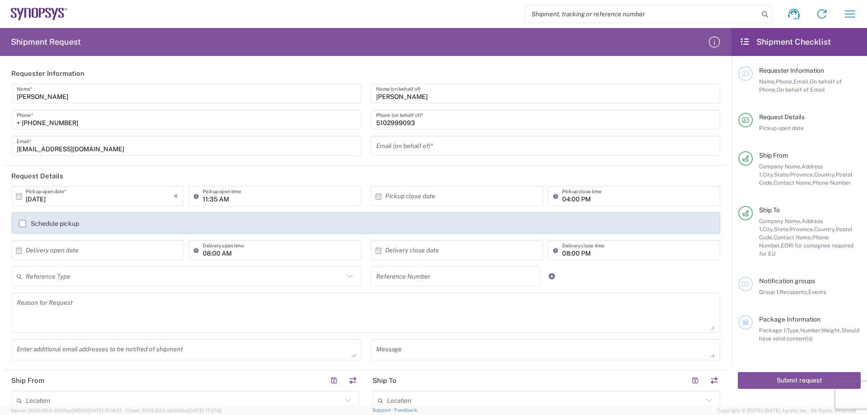
click at [398, 150] on input "text" at bounding box center [545, 146] width 339 height 16
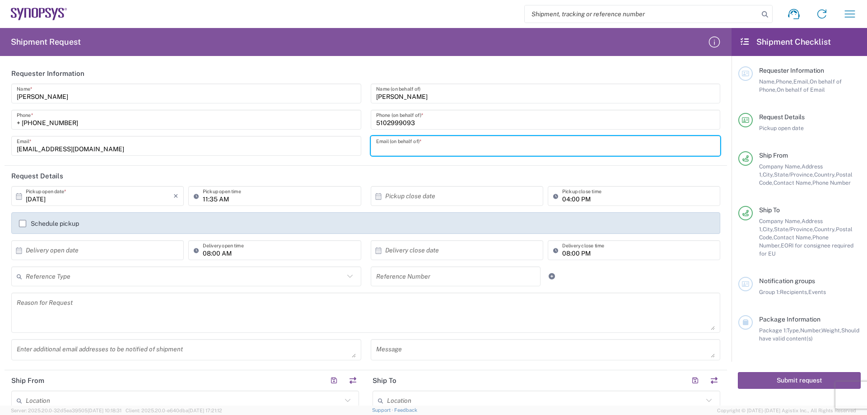
paste input "[EMAIL_ADDRESS][DOMAIN_NAME]"
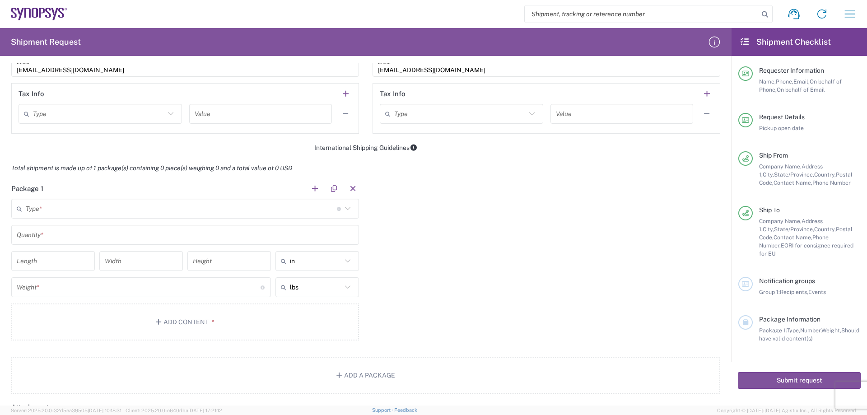
scroll to position [632, 0]
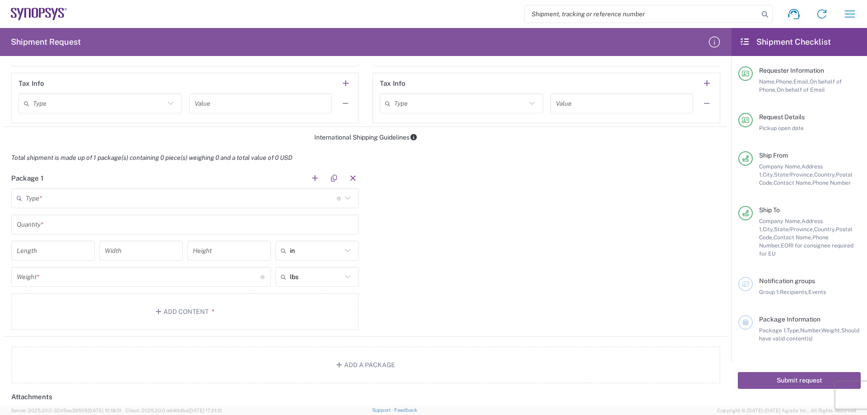
type input "[EMAIL_ADDRESS][DOMAIN_NAME]"
click at [352, 197] on div "Type * Material used to package goods" at bounding box center [185, 198] width 348 height 20
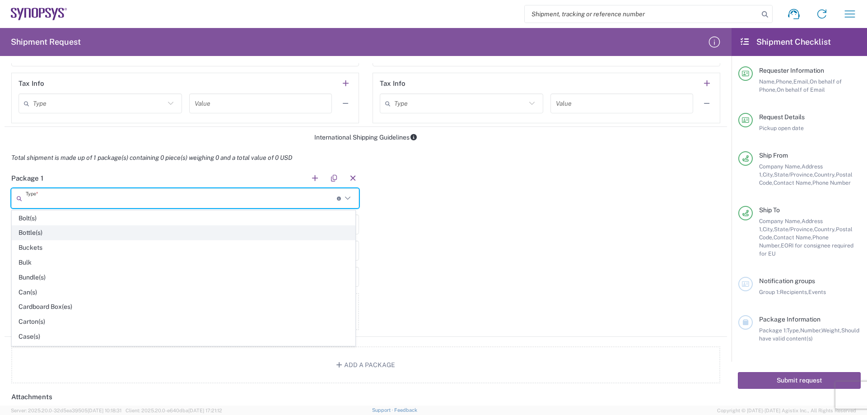
scroll to position [45, 0]
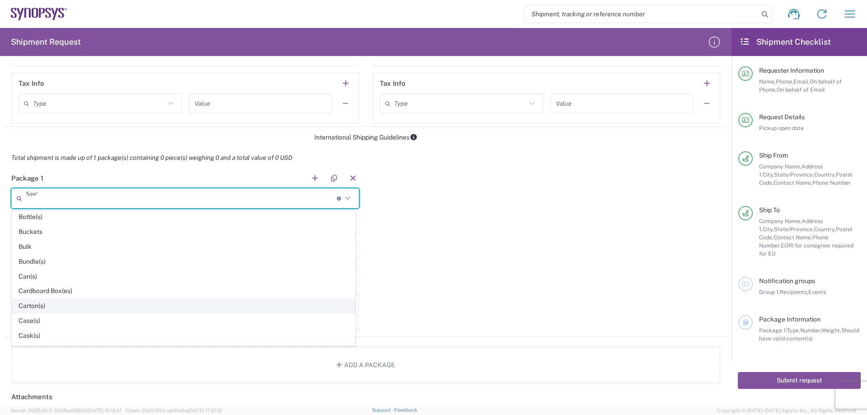
click at [126, 307] on span "Carton(s)" at bounding box center [183, 306] width 343 height 14
type input "Carton(s)"
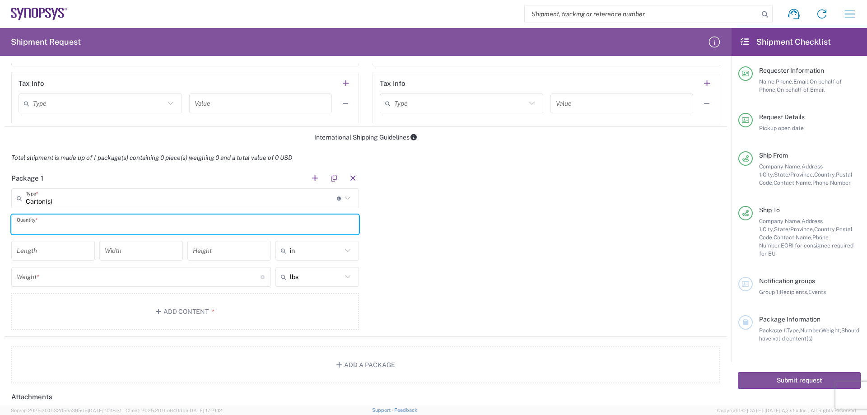
click at [42, 228] on input "text" at bounding box center [185, 225] width 337 height 16
type input "1"
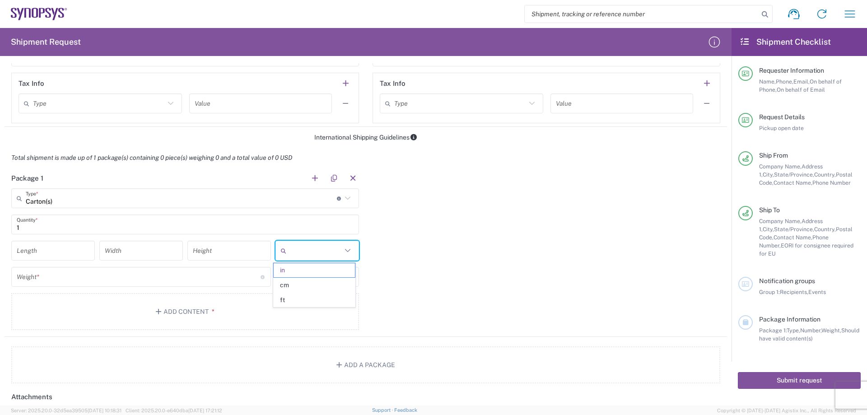
click at [313, 251] on input "text" at bounding box center [316, 250] width 52 height 14
click at [312, 288] on span "cm" at bounding box center [314, 285] width 81 height 14
type input "cm"
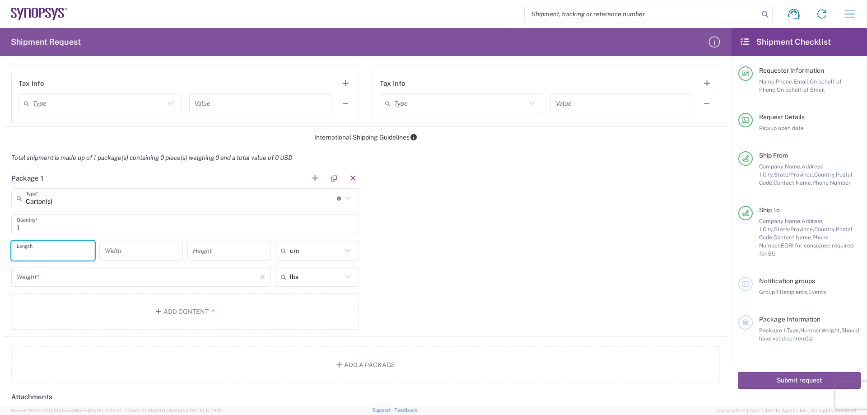
click at [35, 258] on input "number" at bounding box center [53, 251] width 73 height 16
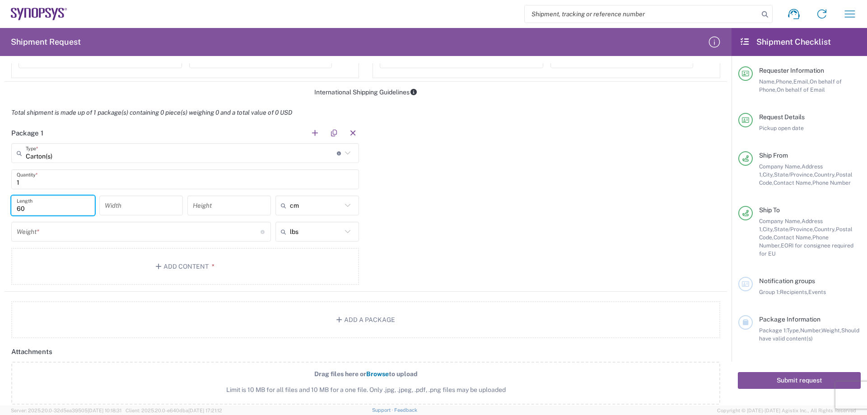
type input "60"
type input "50"
click at [223, 203] on input "number" at bounding box center [229, 206] width 73 height 16
type input "27"
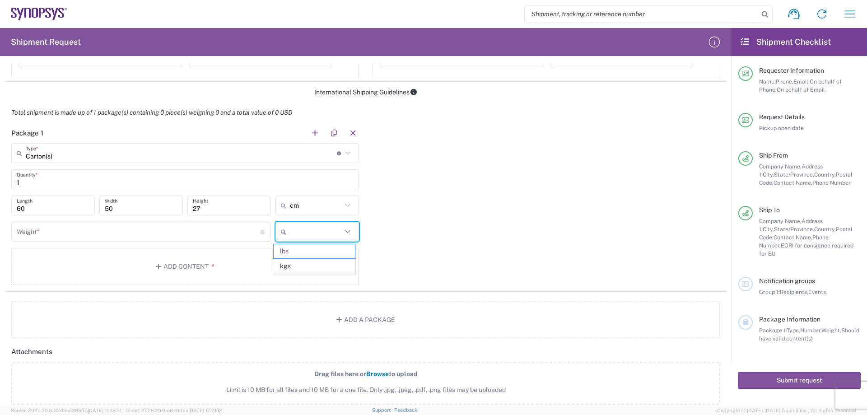
click at [305, 228] on input "text" at bounding box center [316, 232] width 52 height 14
click at [293, 267] on span "kgs" at bounding box center [314, 266] width 81 height 14
type input "kgs"
click at [126, 231] on input "number" at bounding box center [139, 232] width 244 height 16
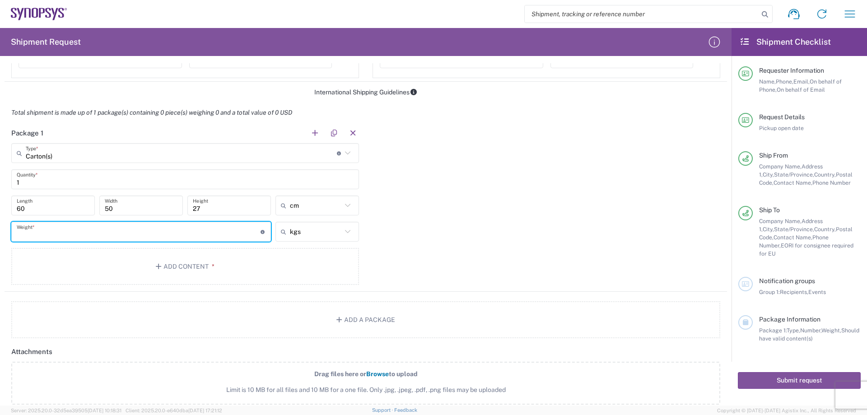
type input "4"
type input "10"
click at [161, 262] on button "Add Content *" at bounding box center [185, 266] width 348 height 37
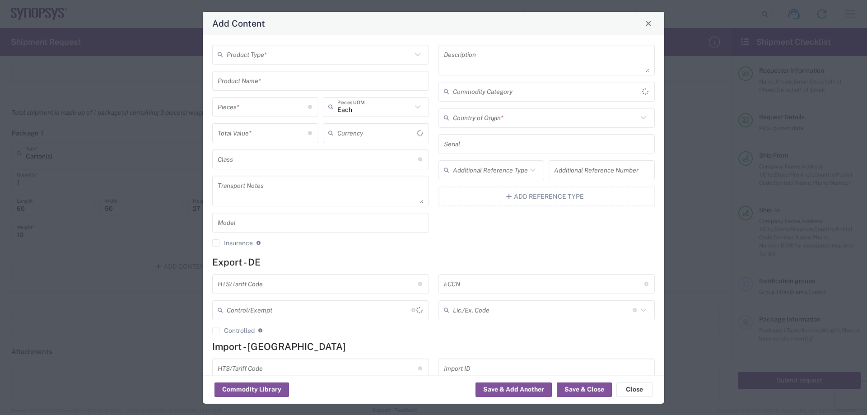
click at [316, 54] on input "text" at bounding box center [319, 55] width 185 height 16
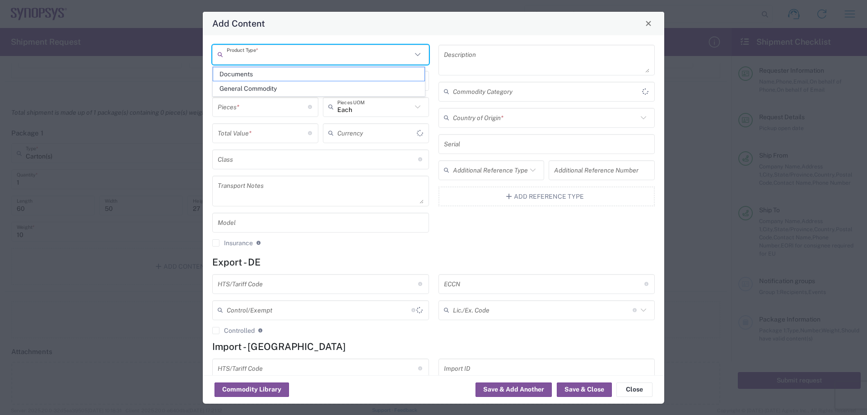
type input "US Dollar"
click at [279, 88] on span "General Commodity" at bounding box center [318, 89] width 211 height 14
type input "General Commodity"
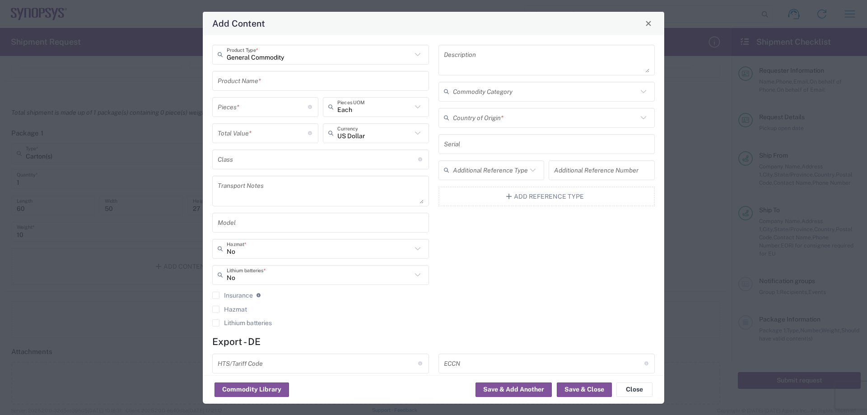
click at [269, 77] on input "text" at bounding box center [321, 81] width 206 height 16
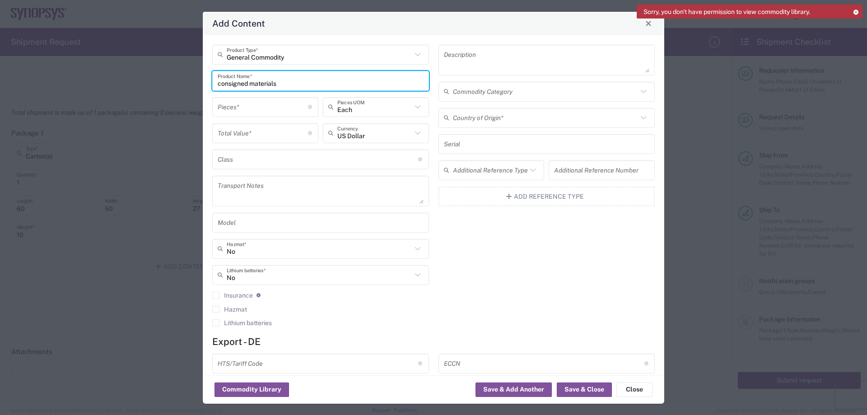
type input "consigned materials"
click at [241, 107] on input "number" at bounding box center [263, 107] width 90 height 16
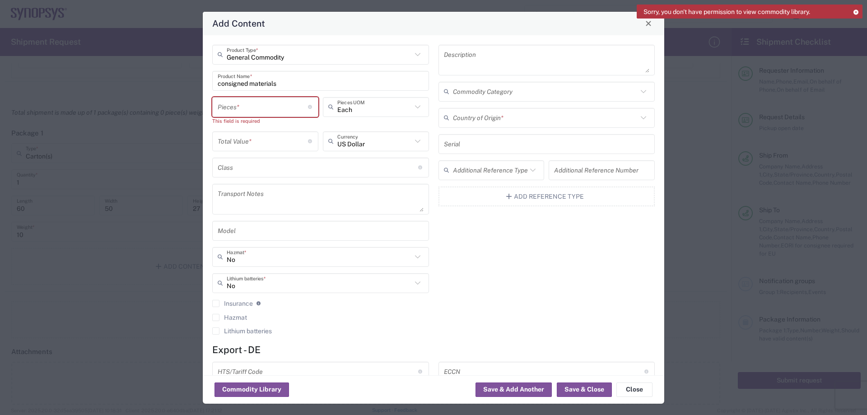
click at [857, 12] on icon at bounding box center [856, 11] width 6 height 5
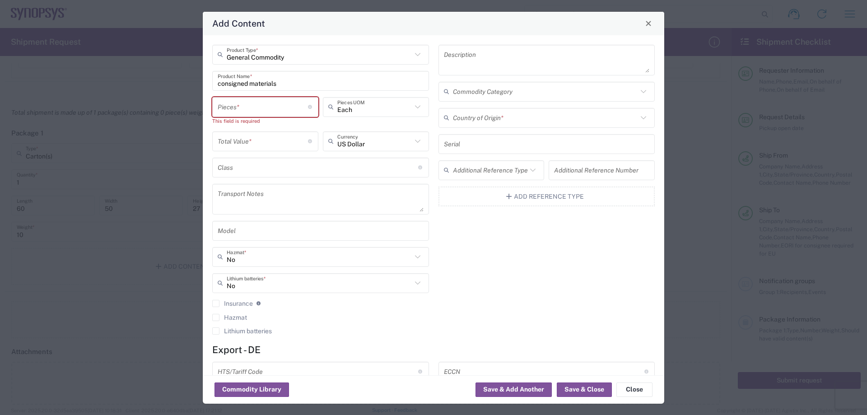
click at [250, 104] on input "number" at bounding box center [263, 107] width 90 height 16
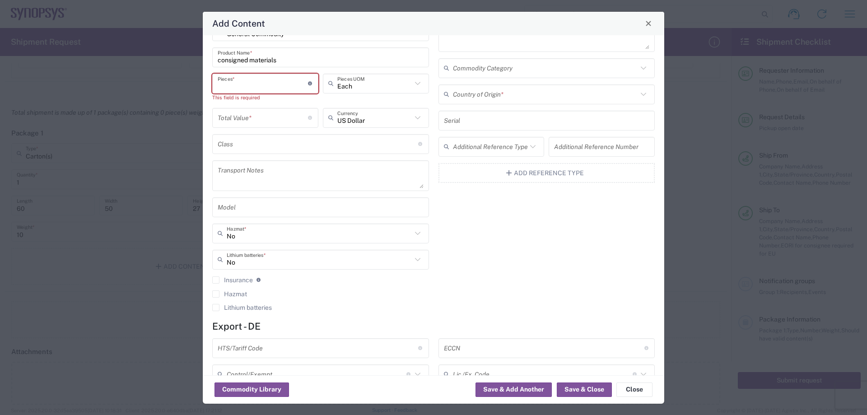
scroll to position [0, 0]
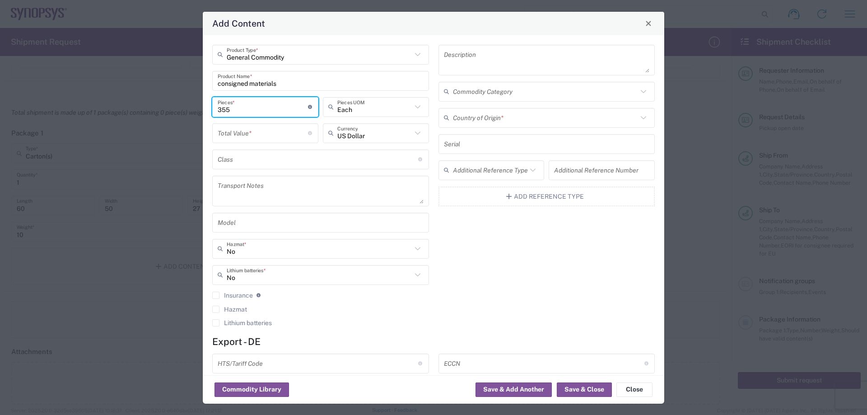
type input "355"
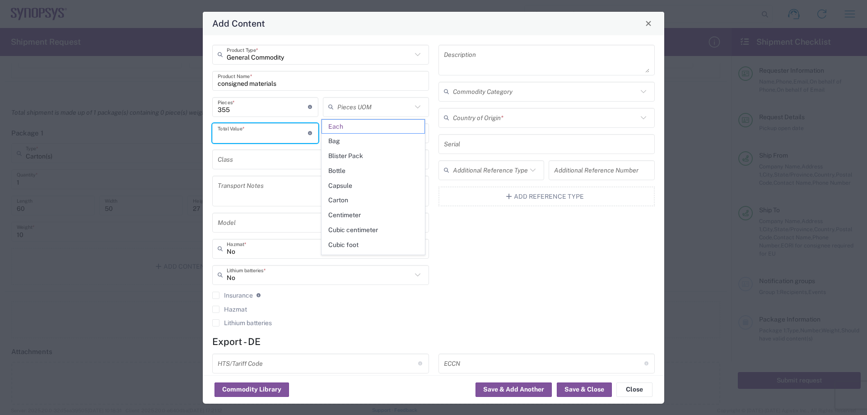
click at [275, 136] on input "number" at bounding box center [263, 133] width 90 height 16
type input "Each"
click at [464, 206] on button "Add Reference Type" at bounding box center [547, 197] width 217 height 20
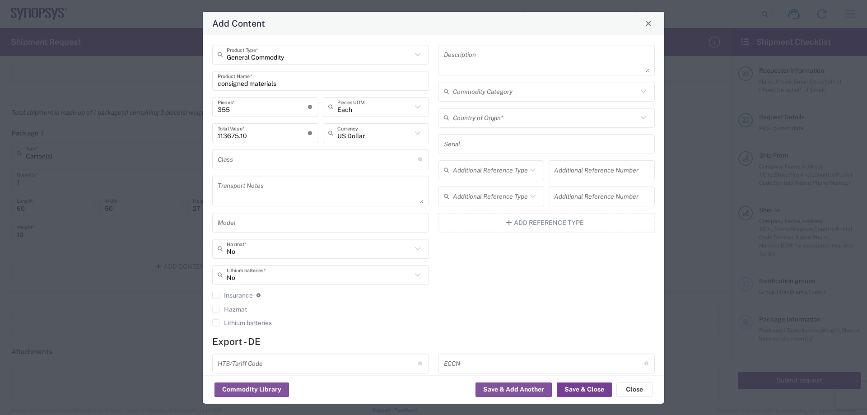
click at [577, 393] on button "Save & Close" at bounding box center [584, 390] width 55 height 14
type input "113675.1"
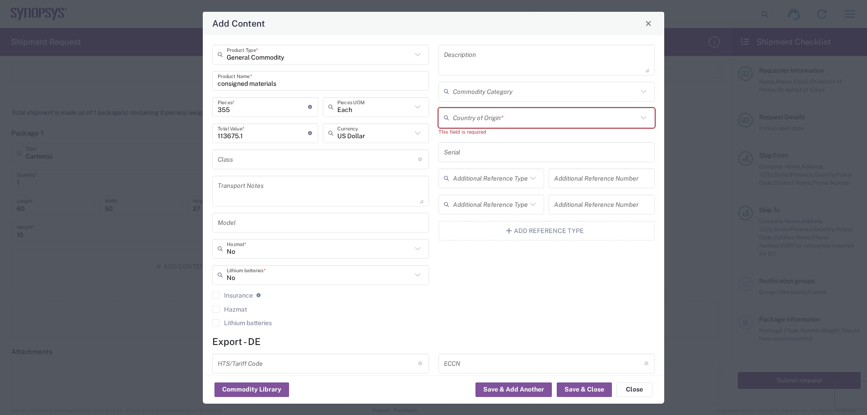
click at [545, 111] on input "text" at bounding box center [545, 118] width 185 height 16
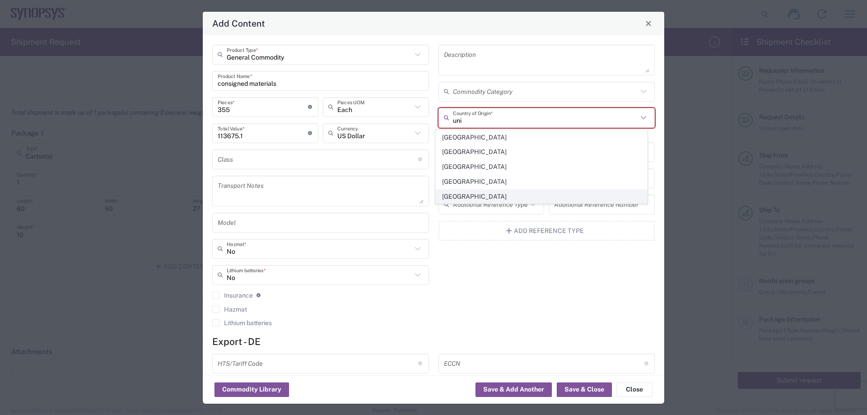
click at [462, 192] on span "[GEOGRAPHIC_DATA]" at bounding box center [541, 197] width 211 height 14
type input "[GEOGRAPHIC_DATA]"
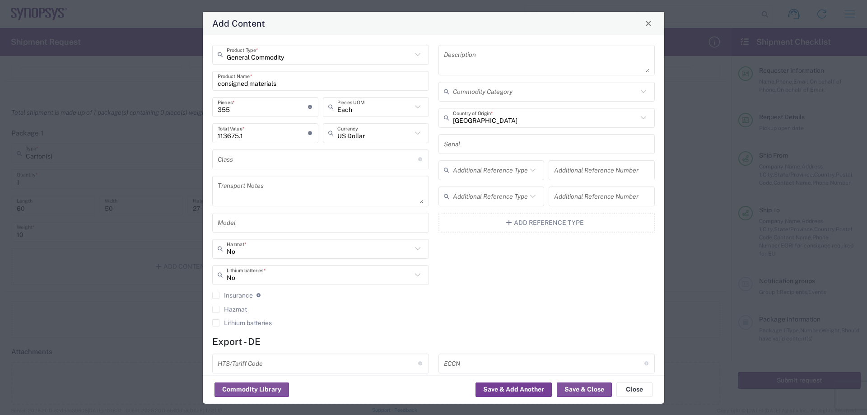
click at [540, 390] on button "Save & Add Another" at bounding box center [514, 390] width 76 height 14
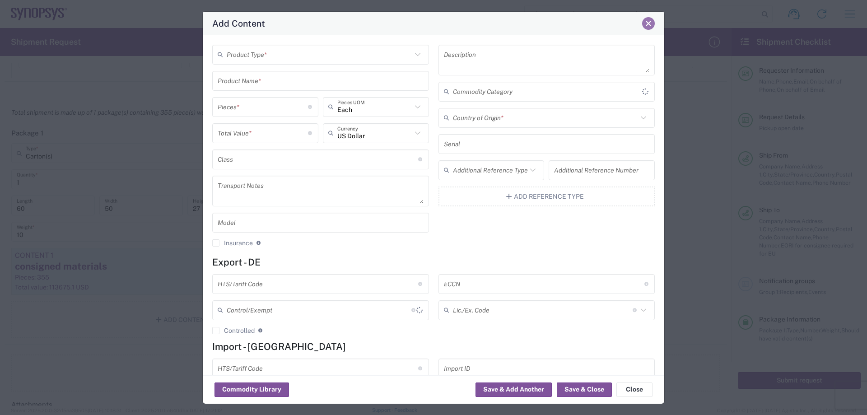
click at [653, 23] on button "Close" at bounding box center [648, 23] width 13 height 13
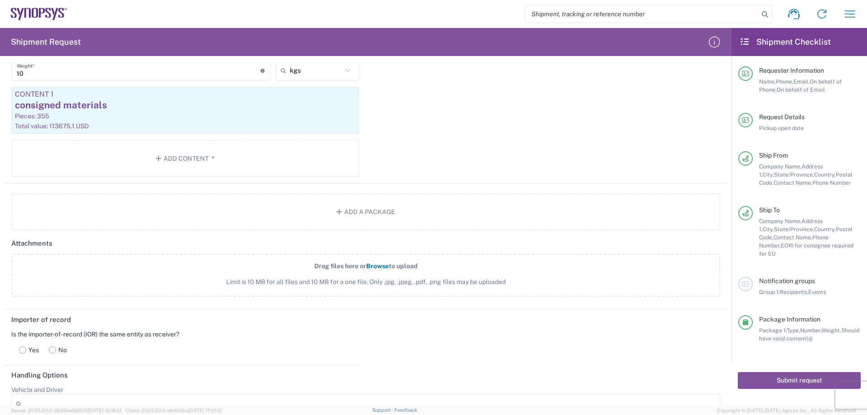
scroll to position [658, 0]
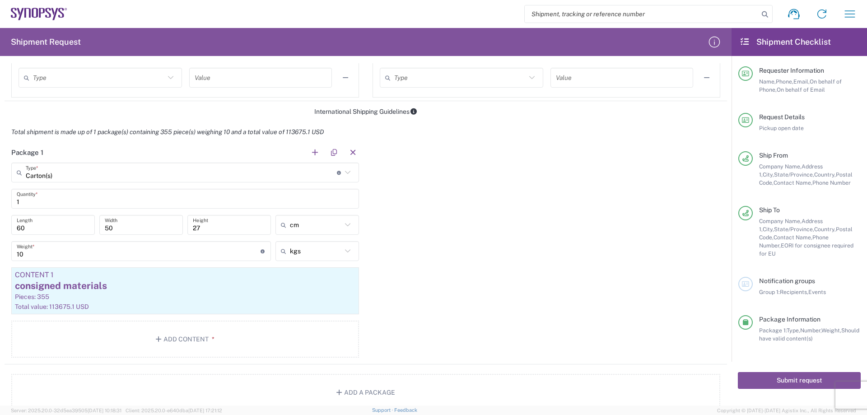
click at [751, 279] on div at bounding box center [746, 284] width 14 height 14
click at [774, 372] on button "Submit request" at bounding box center [799, 380] width 123 height 17
click at [774, 374] on button "Submit request" at bounding box center [799, 380] width 123 height 17
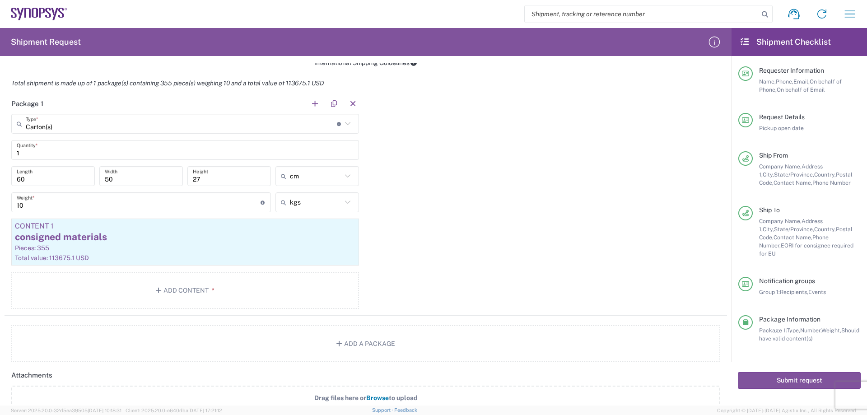
scroll to position [768, 0]
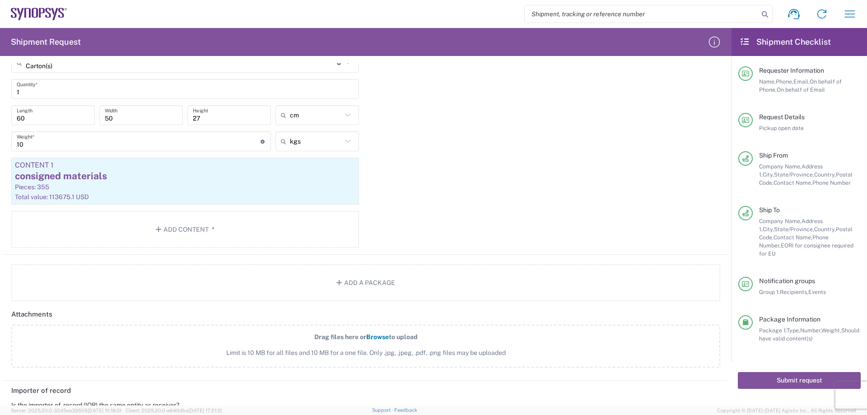
click at [520, 239] on div "Package 1 Carton(s) Type * Material used to package goods Bale(s) Basket(s) Bol…" at bounding box center [366, 144] width 723 height 222
click at [792, 376] on button "Submit request" at bounding box center [799, 380] width 123 height 17
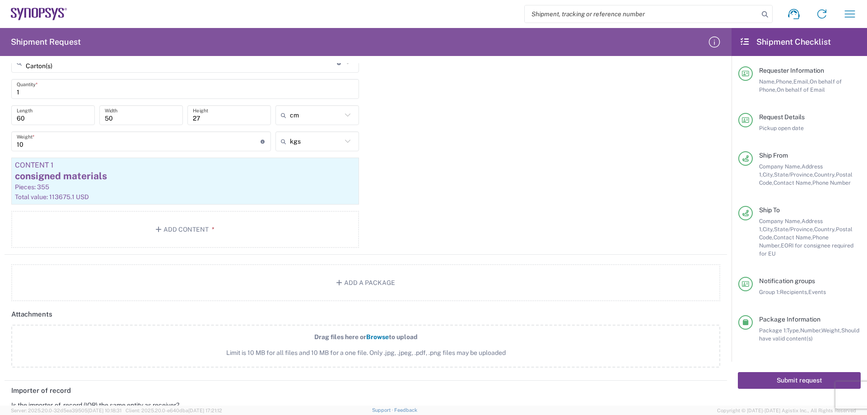
click at [792, 376] on button "Submit request" at bounding box center [799, 380] width 123 height 17
click at [738, 372] on button "Submit request" at bounding box center [799, 380] width 123 height 17
click at [801, 372] on button "Submit request" at bounding box center [799, 380] width 123 height 17
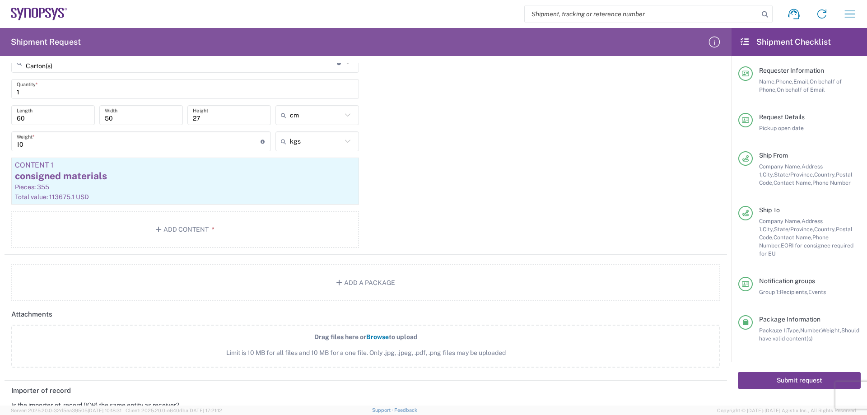
click at [801, 372] on button "Submit request" at bounding box center [799, 380] width 123 height 17
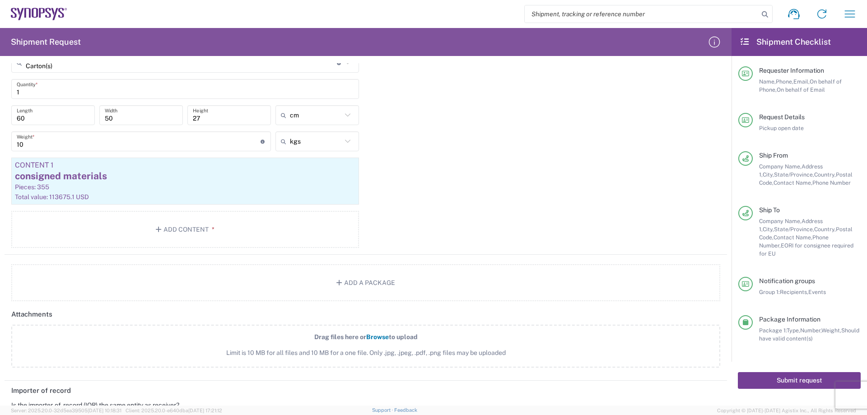
click at [801, 372] on button "Submit request" at bounding box center [799, 380] width 123 height 17
drag, startPoint x: 801, startPoint y: 365, endPoint x: 811, endPoint y: 380, distance: 18.3
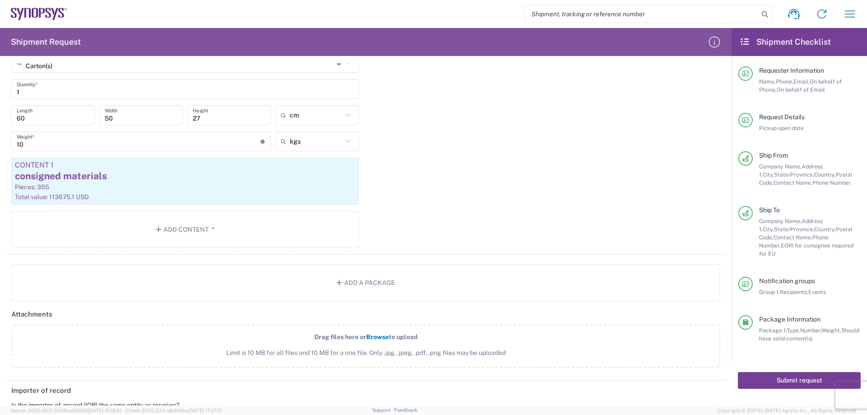
click at [811, 380] on button "Submit request" at bounding box center [799, 380] width 123 height 17
click at [824, 345] on div "Package Information Package 1: Type, Number, Weight, Should have valid content(…" at bounding box center [800, 338] width 122 height 47
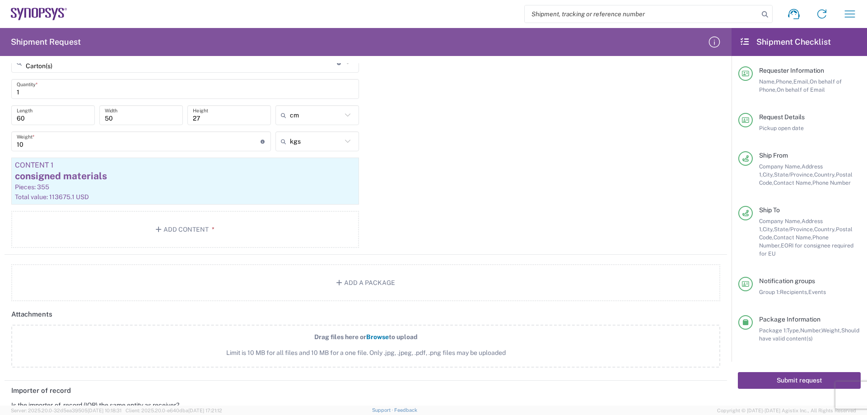
click at [809, 373] on button "Submit request" at bounding box center [799, 380] width 123 height 17
click at [795, 382] on div "Submit request" at bounding box center [800, 380] width 136 height 37
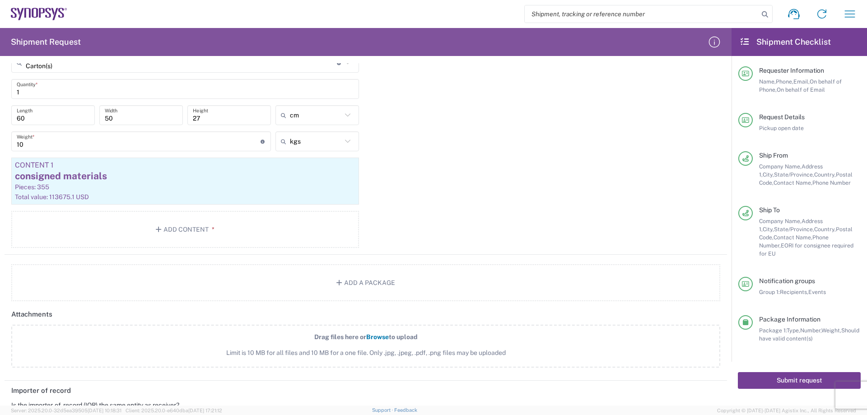
click at [795, 375] on button "Submit request" at bounding box center [799, 380] width 123 height 17
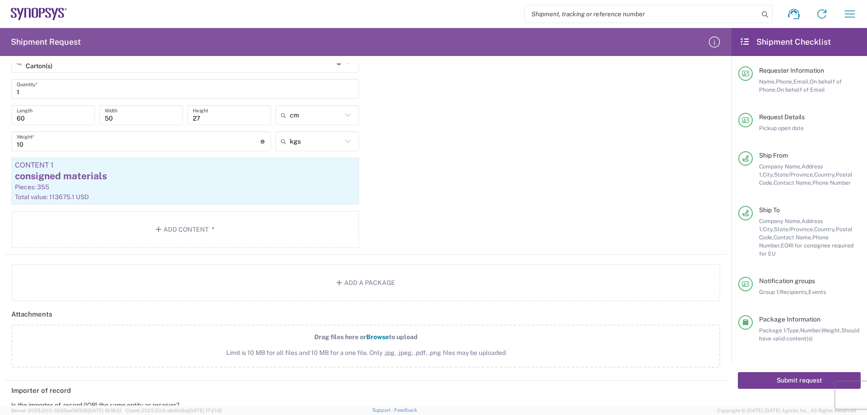
click at [795, 375] on button "Submit request" at bounding box center [799, 380] width 123 height 17
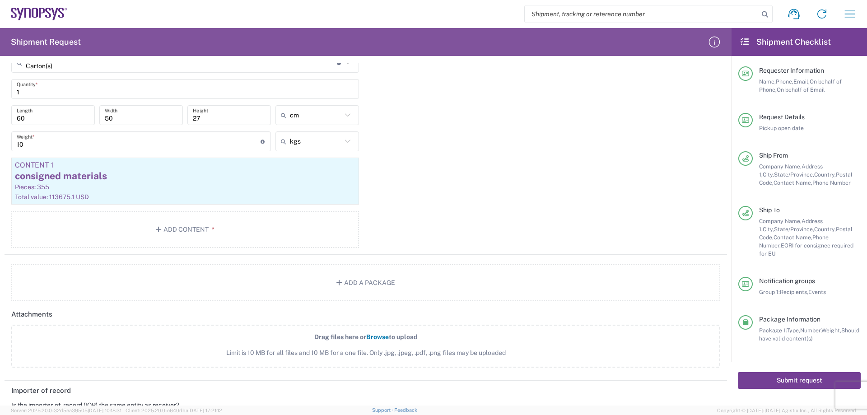
click at [787, 376] on button "Submit request" at bounding box center [799, 380] width 123 height 17
click at [787, 374] on button "Submit request" at bounding box center [799, 380] width 123 height 17
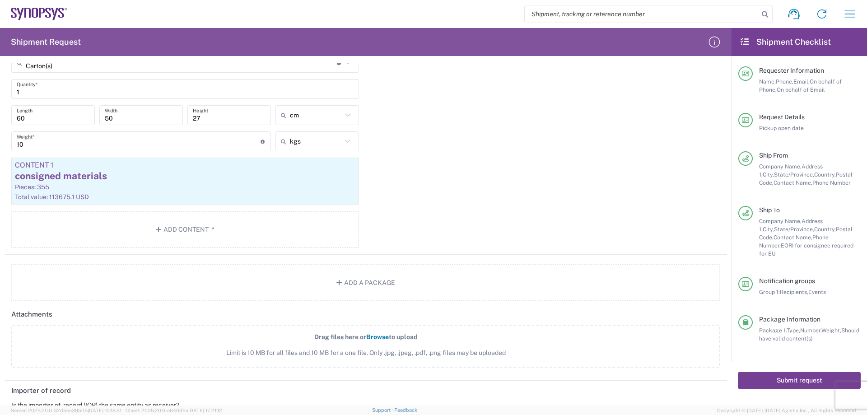
click at [787, 374] on button "Submit request" at bounding box center [799, 380] width 123 height 17
click at [810, 377] on button "Submit request" at bounding box center [799, 380] width 123 height 17
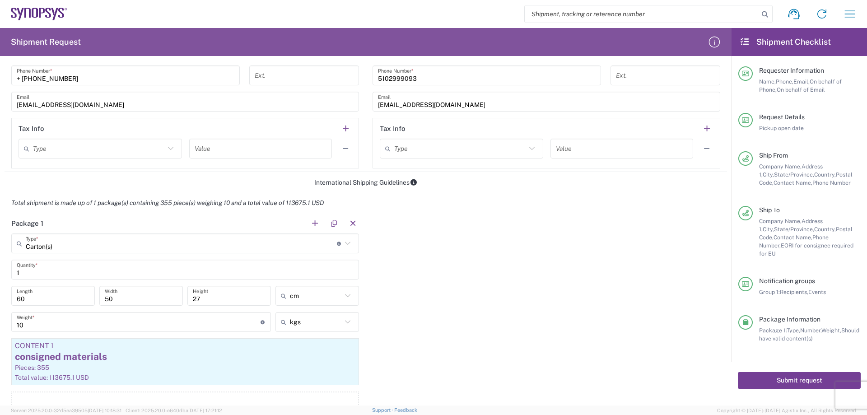
scroll to position [361, 0]
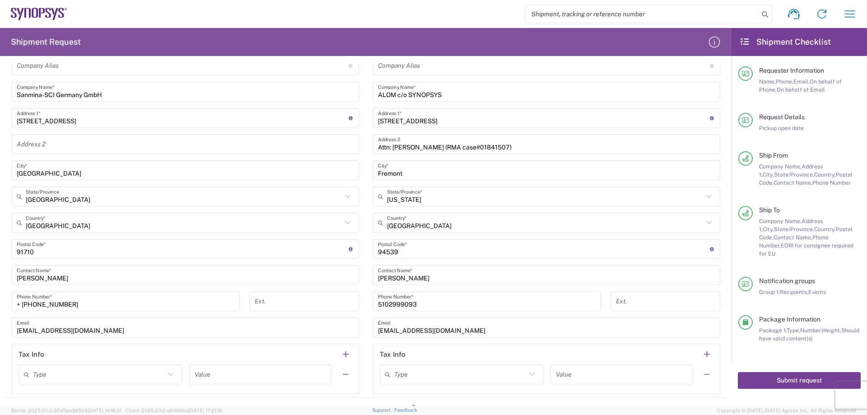
click at [775, 372] on button "Submit request" at bounding box center [799, 380] width 123 height 17
click at [788, 372] on button "Submit request" at bounding box center [799, 380] width 123 height 17
